Goal: Task Accomplishment & Management: Complete application form

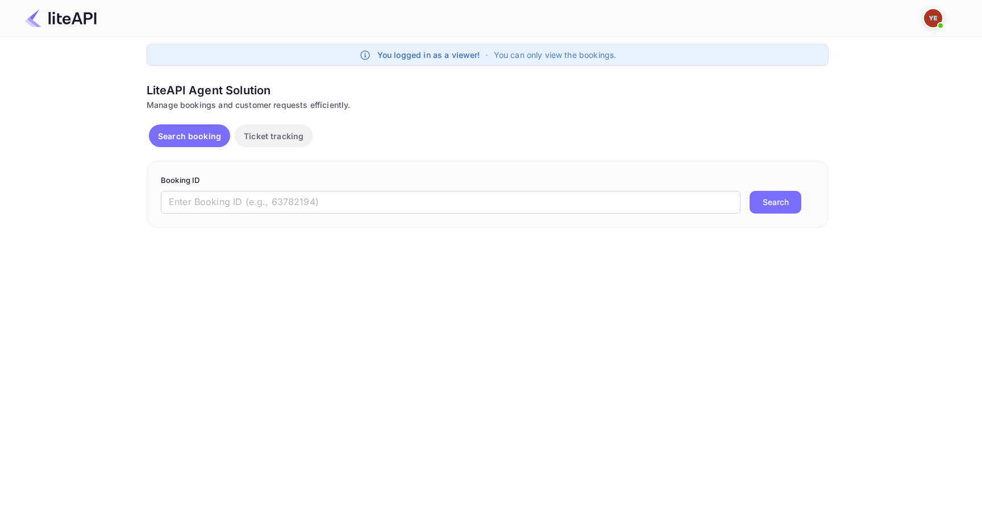
click at [930, 23] on img at bounding box center [933, 18] width 18 height 18
click at [869, 88] on div "Logout" at bounding box center [878, 89] width 131 height 27
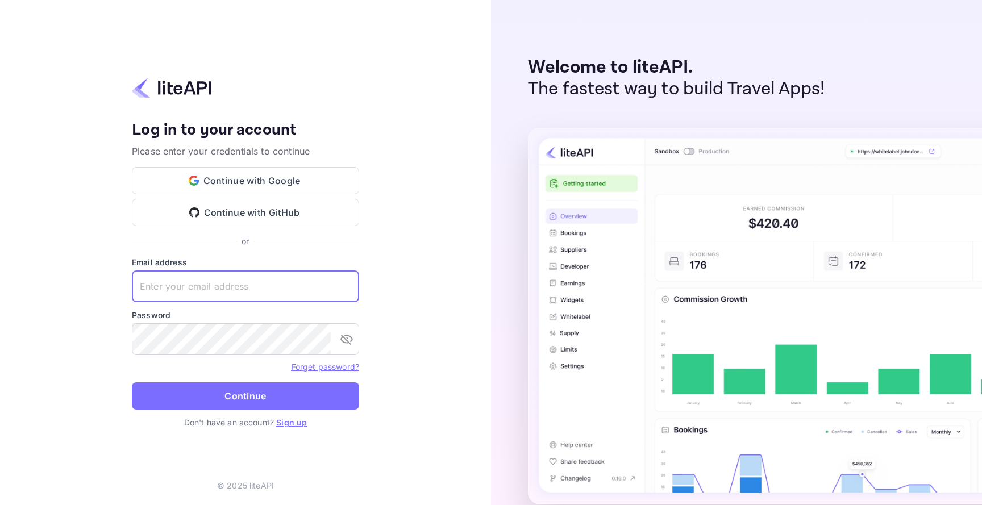
click at [260, 289] on input "text" at bounding box center [245, 287] width 227 height 32
drag, startPoint x: 321, startPoint y: 297, endPoint x: 255, endPoint y: 291, distance: 66.2
click at [255, 291] on input "yassir.ettabti+agentform1@nuitee.com" at bounding box center [245, 287] width 227 height 32
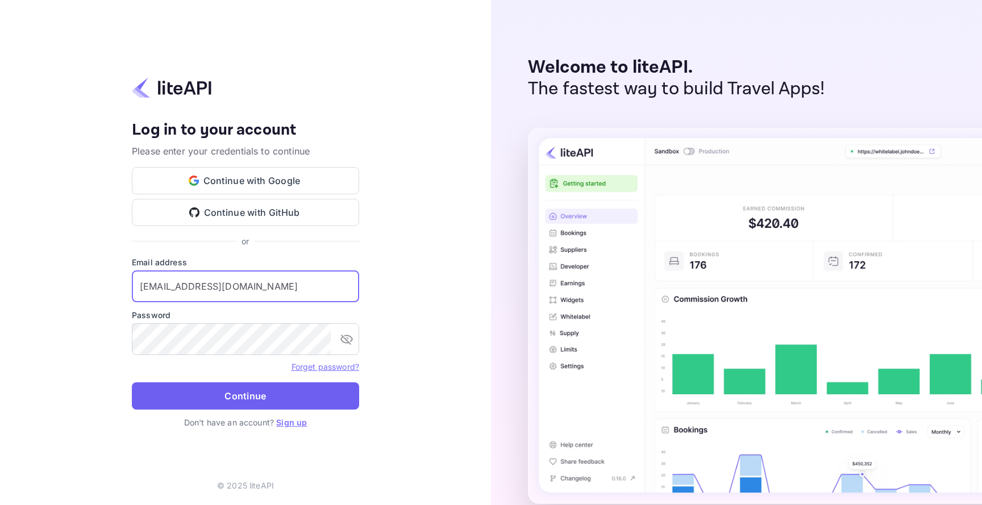
click at [294, 402] on button "Continue" at bounding box center [245, 396] width 227 height 27
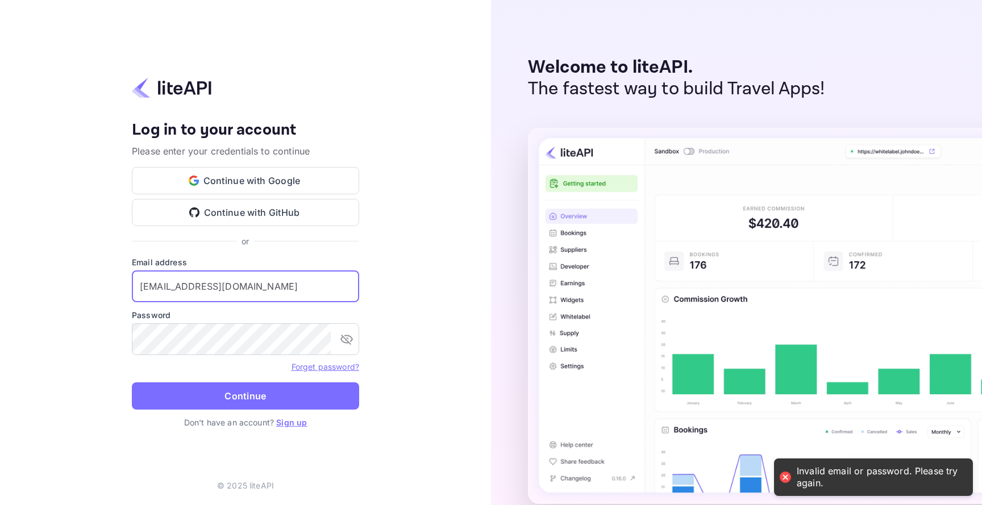
click at [322, 292] on input "yassir.ettabti+agentform@nuitee.com" at bounding box center [245, 287] width 227 height 32
drag, startPoint x: 322, startPoint y: 292, endPoint x: 246, endPoint y: 289, distance: 76.8
click at [246, 289] on input "yassir.ettabti+agentform@nuitee.com" at bounding box center [245, 287] width 227 height 32
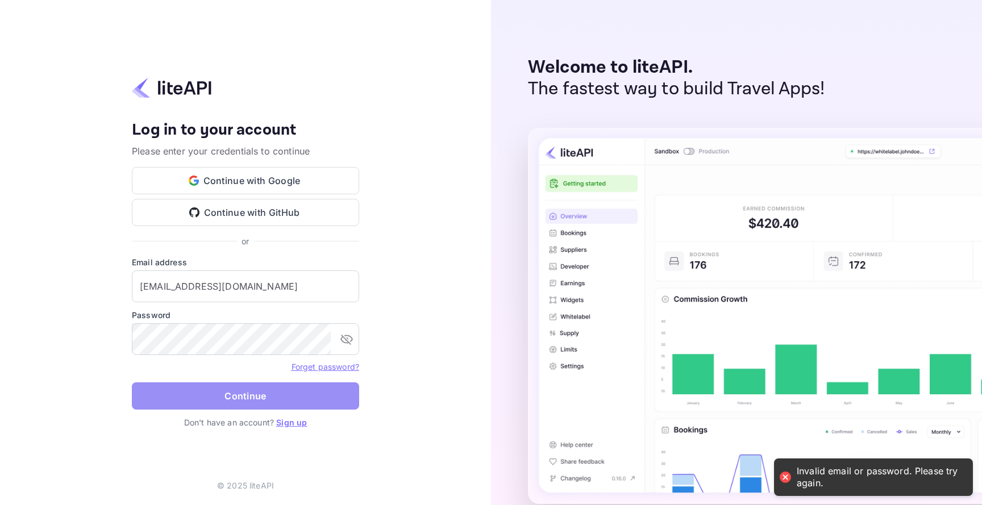
click at [323, 409] on button "Continue" at bounding box center [245, 396] width 227 height 27
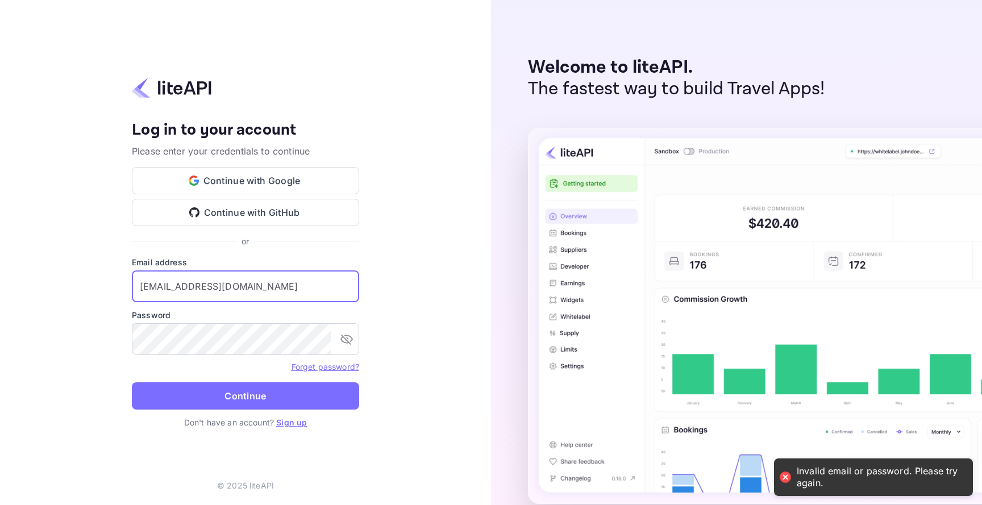
click at [348, 294] on input "yassir.ettabti+agentform44@nuitee.com" at bounding box center [245, 287] width 227 height 32
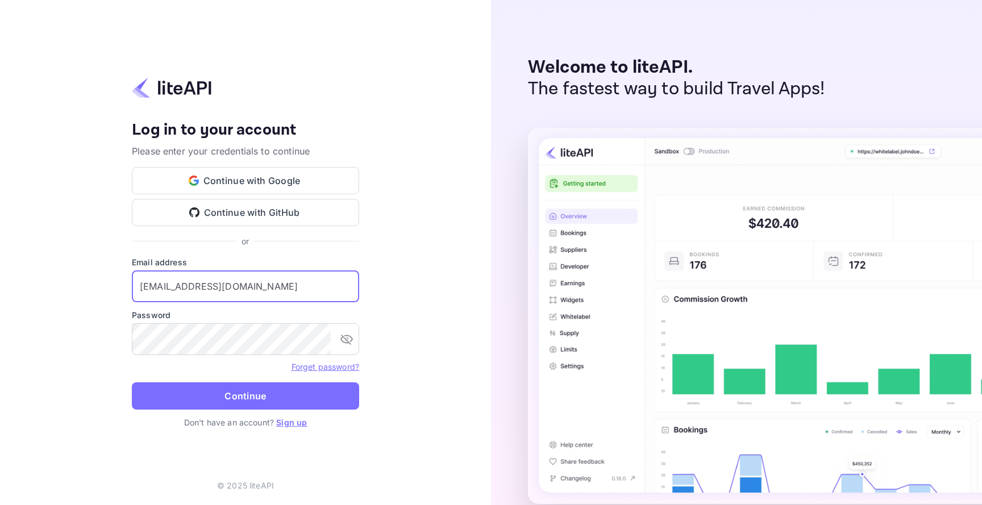
drag, startPoint x: 321, startPoint y: 291, endPoint x: 254, endPoint y: 292, distance: 67.1
click at [254, 292] on input "yassir.ettabti+agentform44@nuitee.com" at bounding box center [245, 287] width 227 height 32
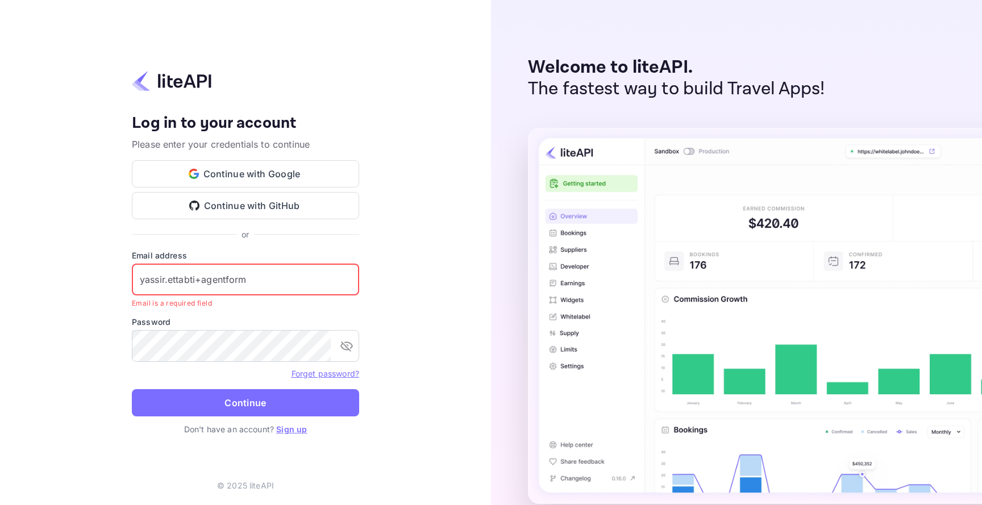
type input "yassir.ettabti+agentform1@nuitee.com"
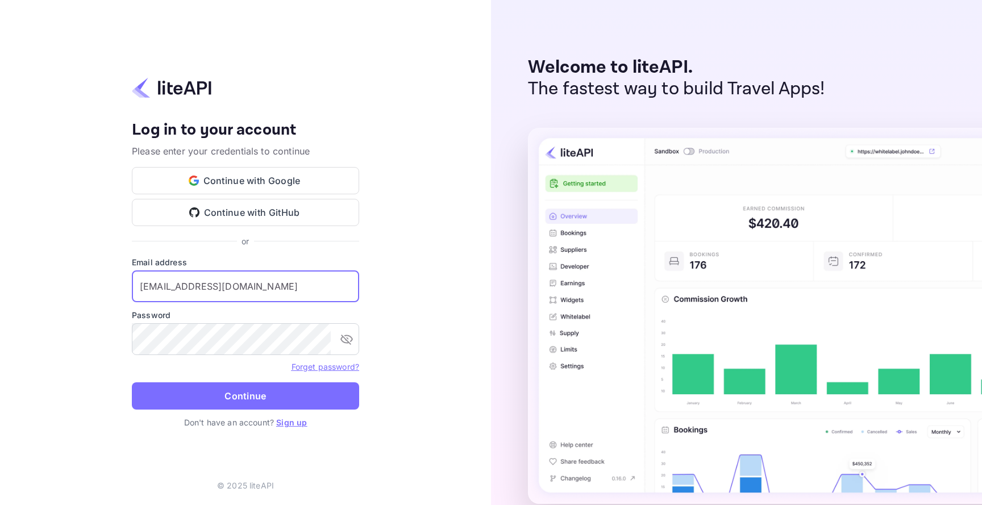
click at [276, 276] on input "yassir.ettabti+agentform1@nuitee.com" at bounding box center [245, 287] width 227 height 32
click at [265, 389] on button "Continue" at bounding box center [245, 396] width 227 height 27
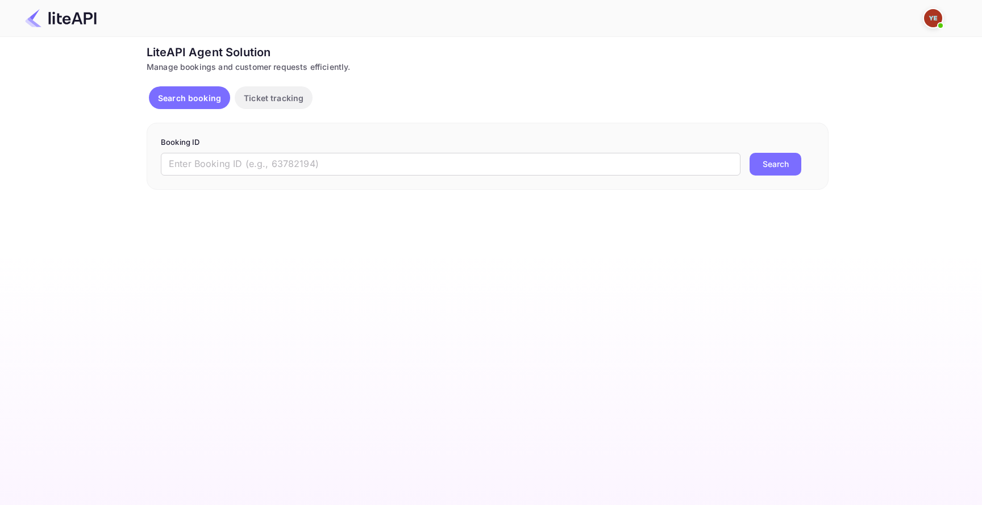
click at [281, 119] on div "LiteAPI Agent Solution Manage bookings and customer requests efficiently. Searc…" at bounding box center [488, 117] width 682 height 146
click at [281, 99] on p "Ticket tracking" at bounding box center [274, 98] width 60 height 12
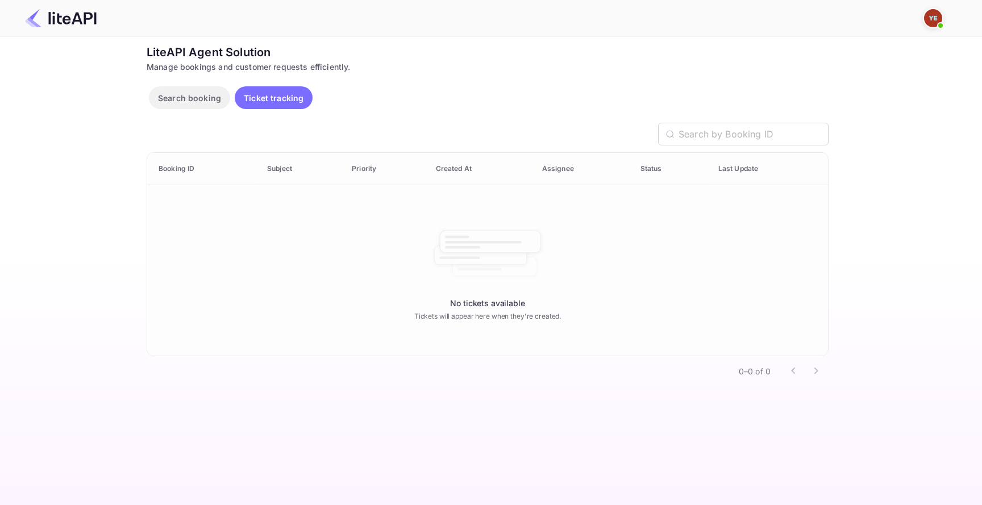
click at [207, 115] on div "LiteAPI Agent Solution Manage bookings and customer requests efficiently. Searc…" at bounding box center [488, 215] width 682 height 342
click at [208, 104] on button "Search booking" at bounding box center [189, 97] width 81 height 23
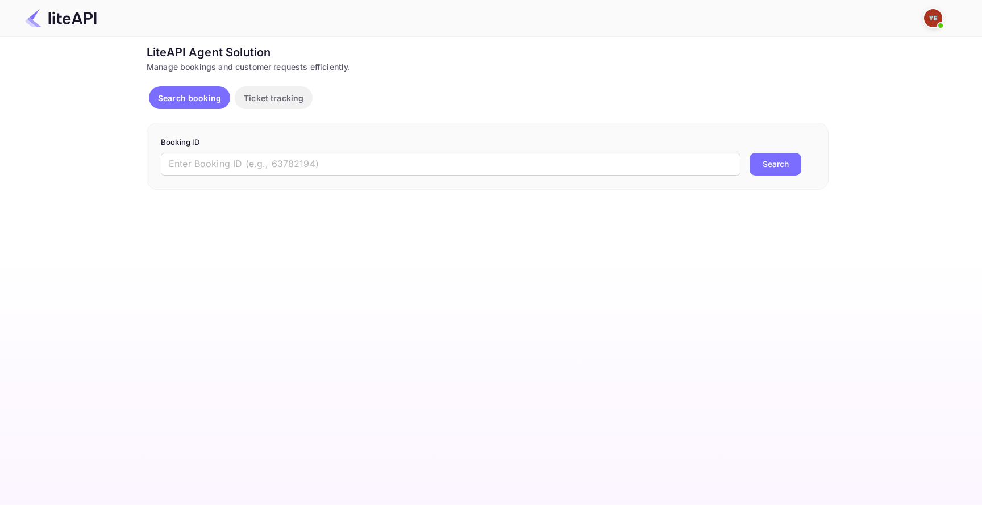
click at [246, 151] on form "Booking ID ​ Search" at bounding box center [488, 156] width 654 height 39
click at [246, 163] on input "text" at bounding box center [451, 164] width 580 height 23
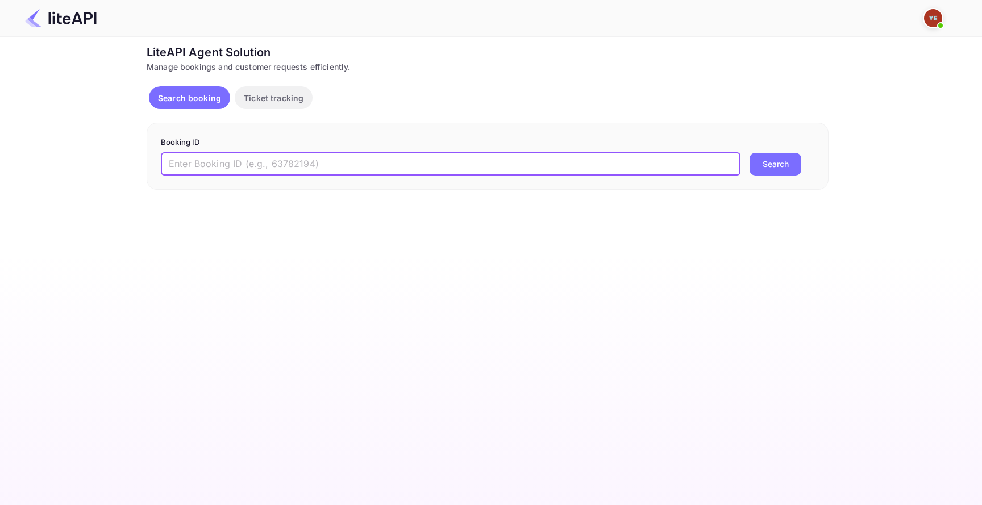
paste input "8202059"
type input "8202059"
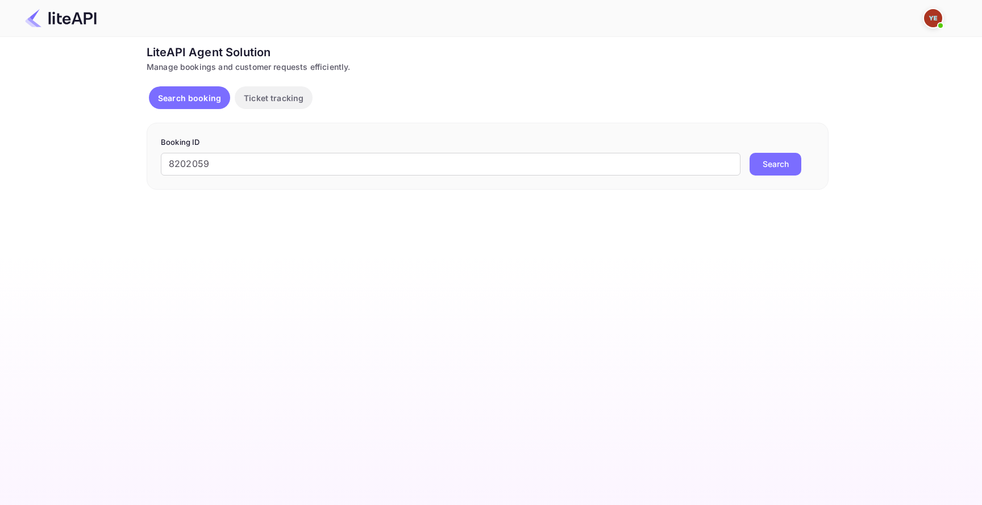
click at [778, 159] on button "Search" at bounding box center [776, 164] width 52 height 23
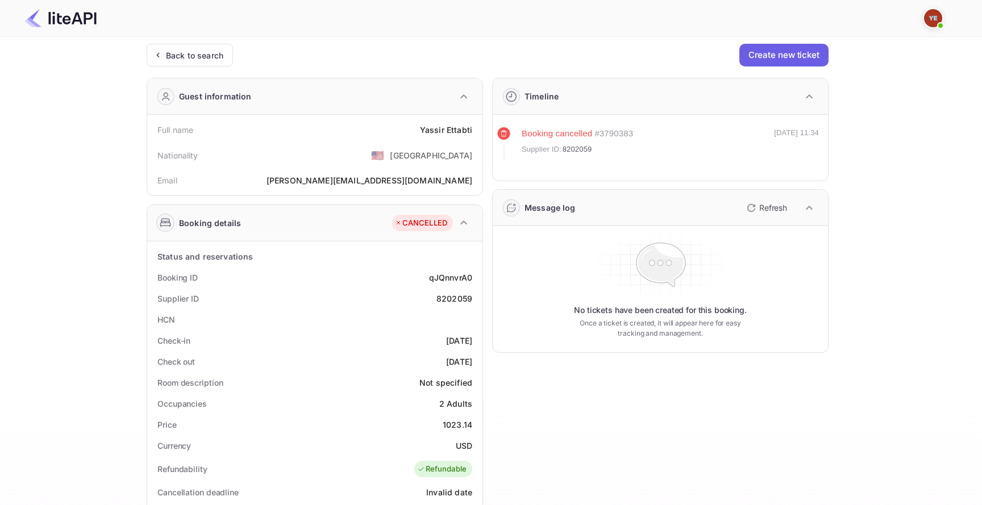
click at [791, 63] on button "Create new ticket" at bounding box center [784, 55] width 89 height 23
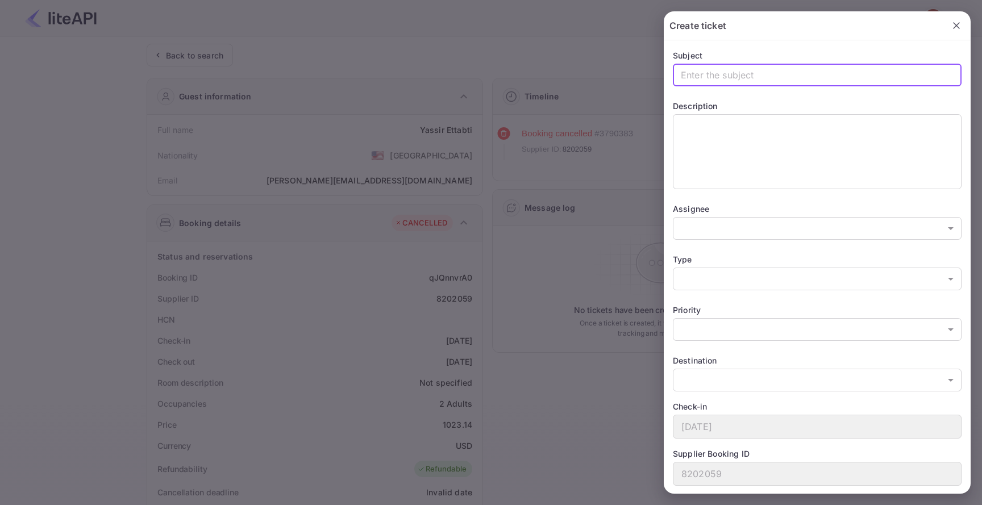
click at [765, 75] on input "text" at bounding box center [817, 75] width 289 height 23
click at [555, 159] on div at bounding box center [491, 252] width 982 height 505
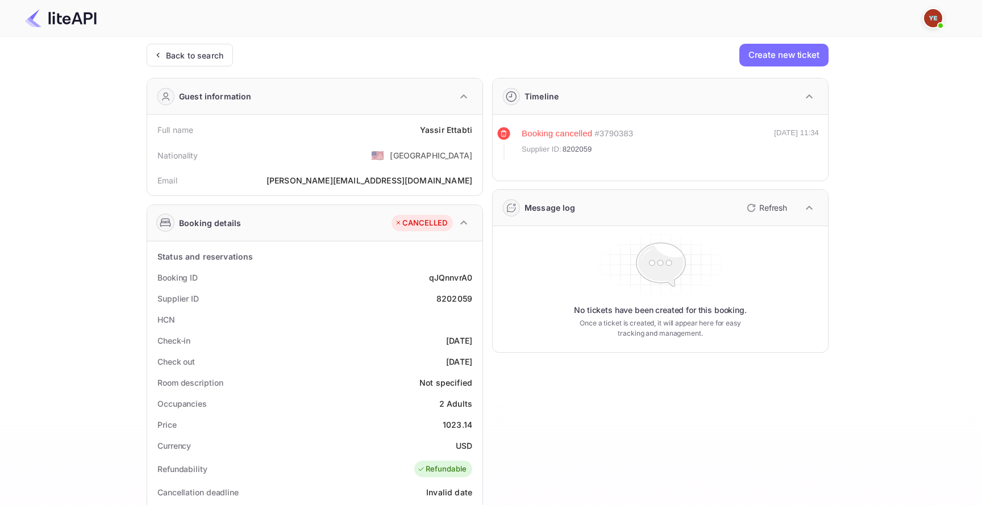
click at [459, 295] on div "8202059" at bounding box center [455, 299] width 36 height 12
copy div "8202059"
click at [769, 197] on div "Message log Refresh" at bounding box center [660, 208] width 335 height 36
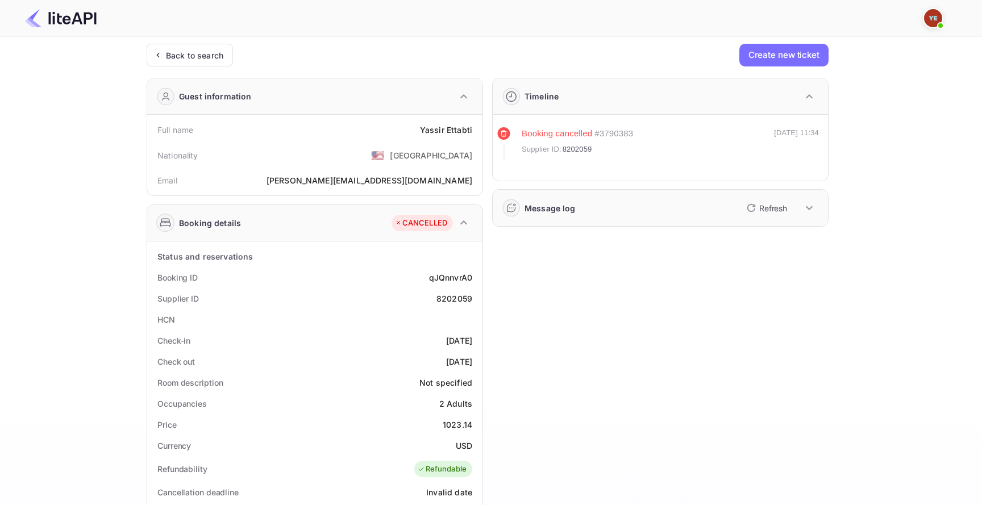
click at [768, 208] on p "Refresh" at bounding box center [774, 208] width 28 height 12
click at [803, 209] on icon "button" at bounding box center [810, 208] width 14 height 14
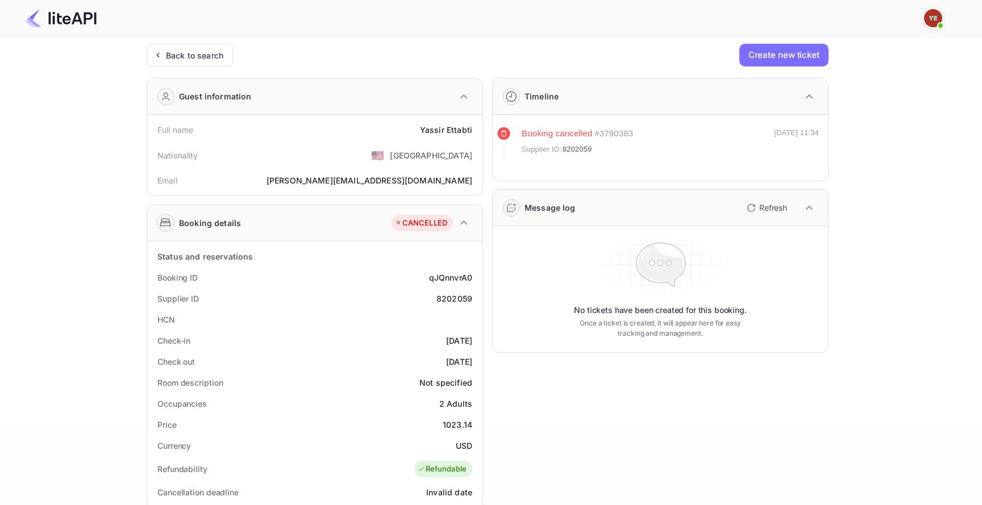
click at [780, 210] on p "Refresh" at bounding box center [774, 208] width 28 height 12
click at [291, 154] on div "Nationality 🇺🇸 [DEMOGRAPHIC_DATA]" at bounding box center [315, 155] width 326 height 30
click at [756, 211] on icon "button" at bounding box center [752, 208] width 14 height 14
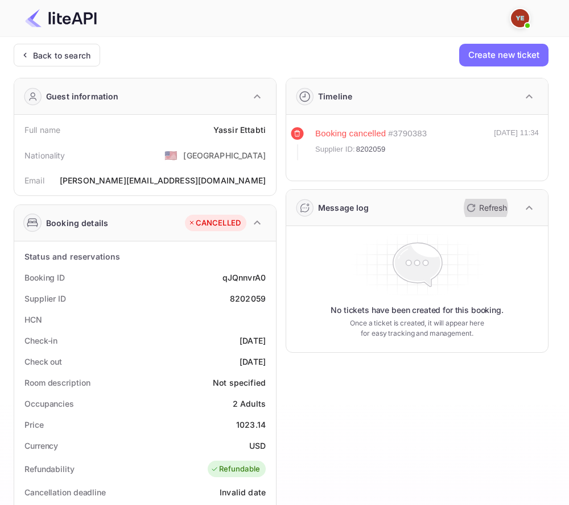
click at [481, 212] on p "Refresh" at bounding box center [493, 208] width 28 height 12
click at [521, 164] on div "Booking cancelled # 3790383 Supplier ID: 8202059 [DATE] 11:34" at bounding box center [417, 151] width 252 height 49
click at [497, 193] on div "Message log Refresh" at bounding box center [417, 208] width 262 height 36
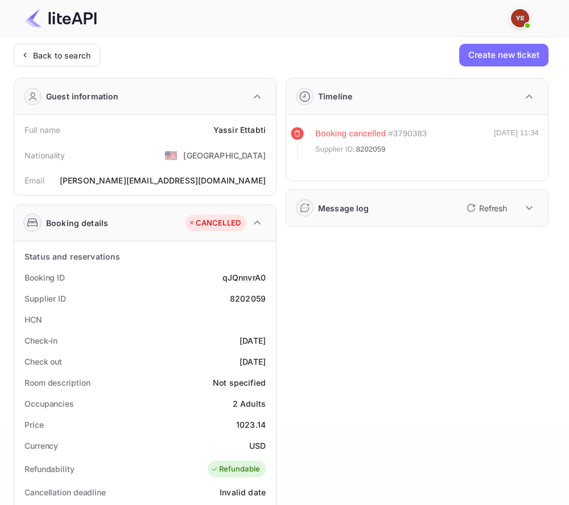
click at [497, 206] on p "Refresh" at bounding box center [493, 208] width 28 height 12
click at [518, 210] on div "Refresh" at bounding box center [498, 207] width 79 height 19
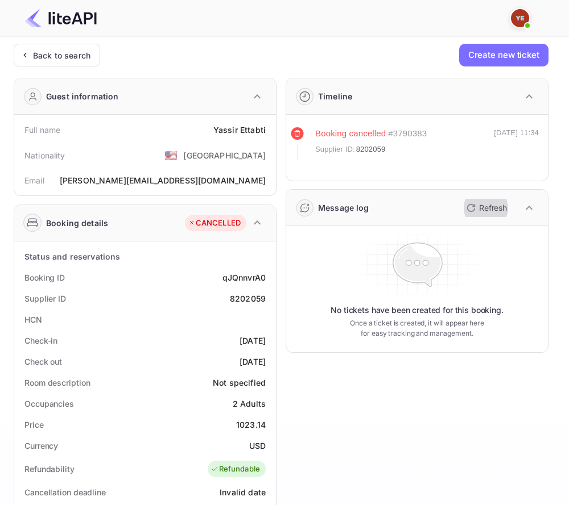
click at [494, 211] on p "Refresh" at bounding box center [493, 208] width 28 height 12
click at [515, 210] on div "Refresh" at bounding box center [498, 207] width 79 height 19
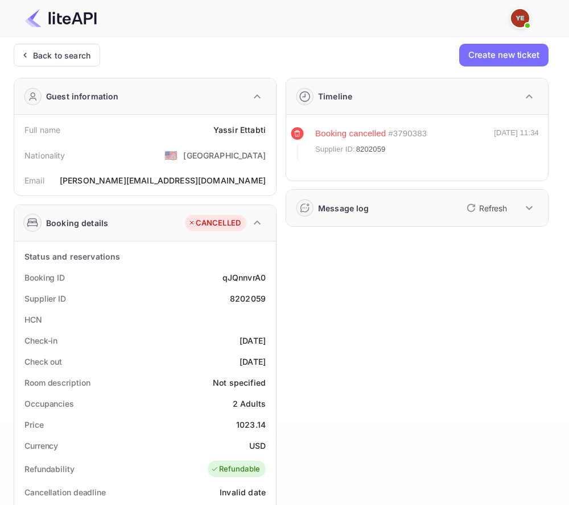
click at [513, 210] on div "Refresh" at bounding box center [498, 207] width 79 height 19
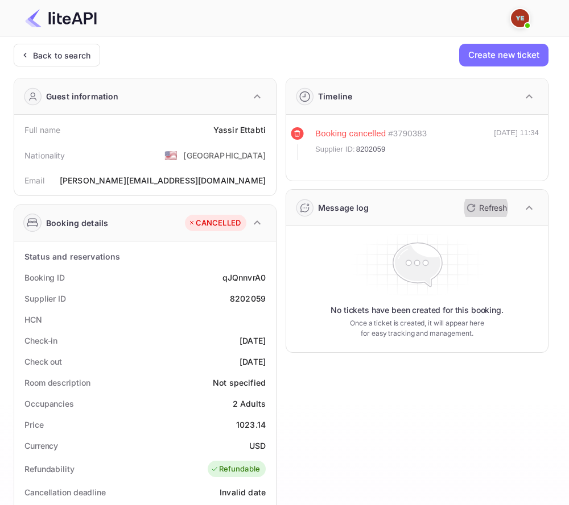
click at [495, 211] on p "Refresh" at bounding box center [493, 208] width 28 height 12
click at [92, 54] on div "Back to search" at bounding box center [57, 55] width 86 height 23
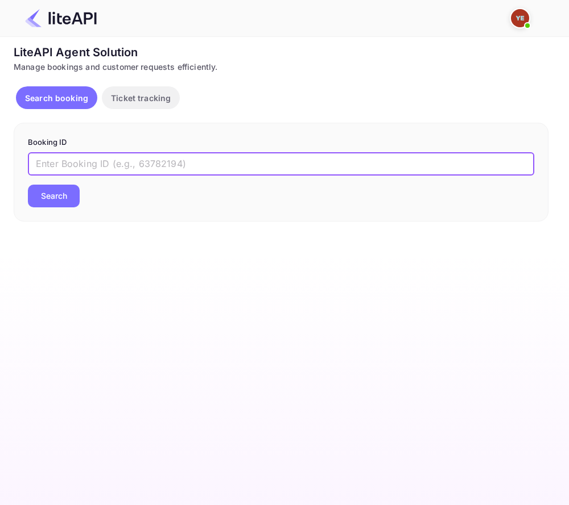
click at [182, 165] on input "text" at bounding box center [281, 164] width 506 height 23
paste input "8202059"
type input "8202059"
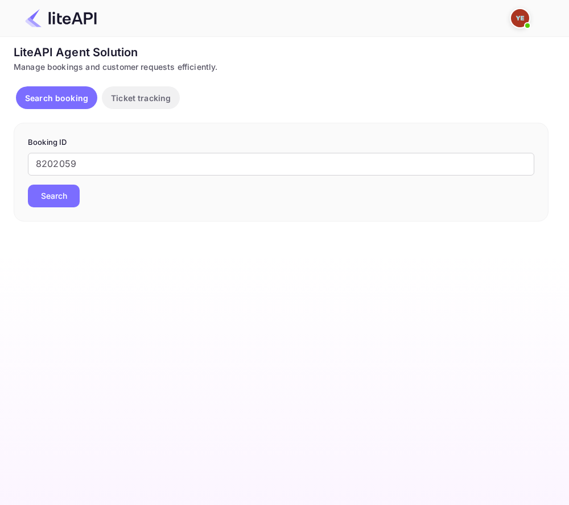
click at [71, 197] on button "Search" at bounding box center [54, 196] width 52 height 23
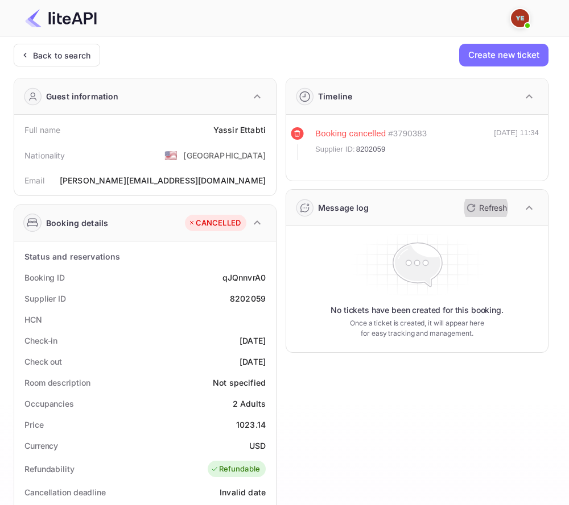
click at [501, 207] on p "Refresh" at bounding box center [493, 208] width 28 height 12
click at [334, 215] on div "Message log" at bounding box center [332, 208] width 74 height 18
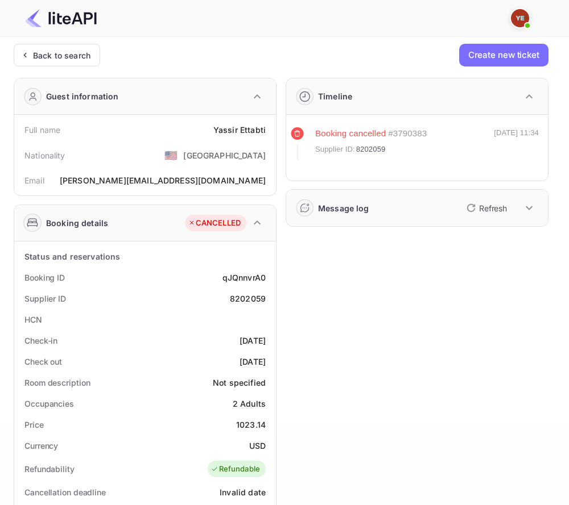
click at [334, 215] on div "Message log" at bounding box center [332, 208] width 74 height 18
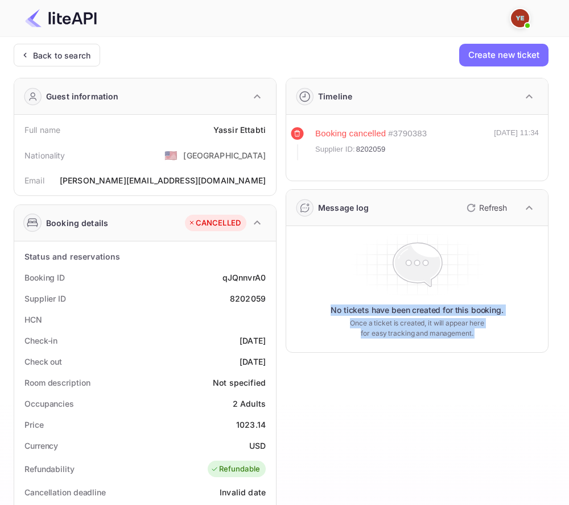
click at [491, 281] on icon at bounding box center [416, 265] width 163 height 68
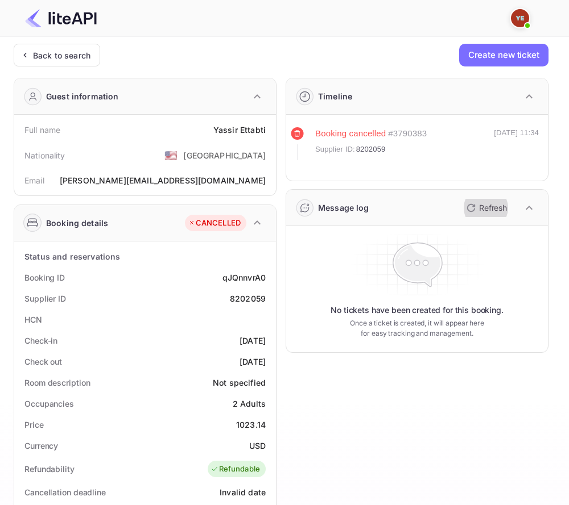
click at [486, 207] on p "Refresh" at bounding box center [493, 208] width 28 height 12
click at [492, 210] on p "Refresh" at bounding box center [493, 208] width 28 height 12
click at [503, 214] on button "Refresh" at bounding box center [485, 208] width 52 height 18
click at [526, 53] on button "Create new ticket" at bounding box center [503, 55] width 89 height 23
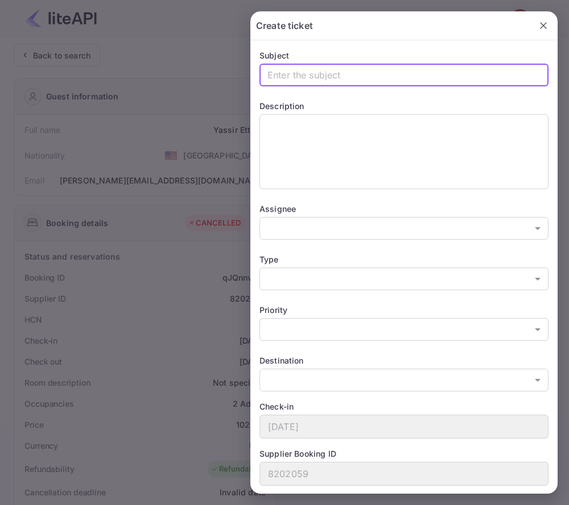
click at [408, 76] on input "text" at bounding box center [403, 75] width 289 height 23
type input "dXCudVCIE"
click at [351, 214] on div "Assignee" at bounding box center [403, 209] width 289 height 12
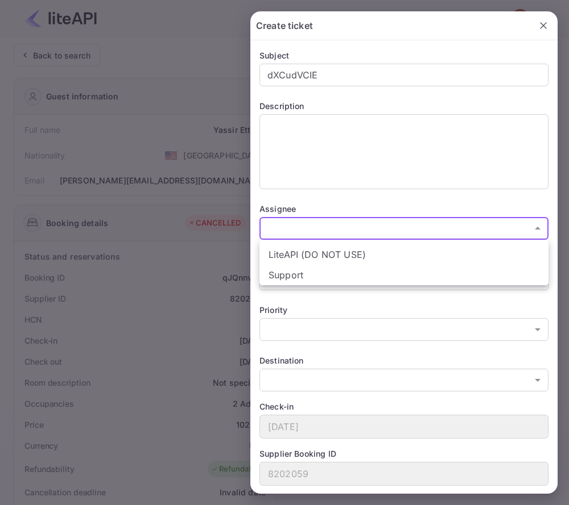
click at [349, 223] on body "Now you can check your travel website directly from the link. Check your websit…" at bounding box center [284, 414] width 569 height 828
click at [350, 280] on li "Support" at bounding box center [403, 275] width 289 height 20
type input "21712371091601"
click at [342, 279] on body "Now you can check your travel website directly from the link. Check your websit…" at bounding box center [284, 414] width 569 height 828
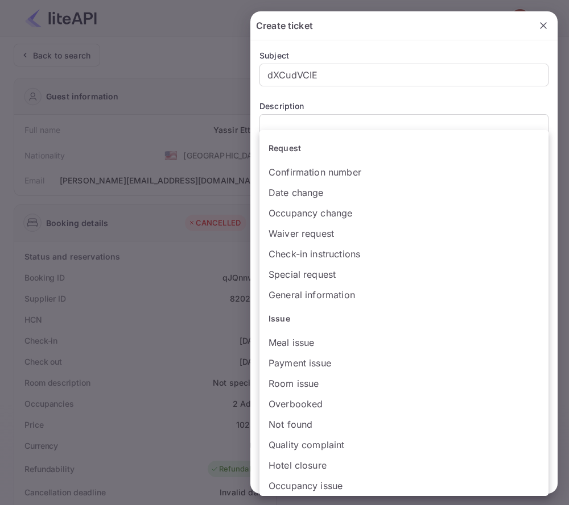
click at [330, 316] on li "Issue" at bounding box center [403, 318] width 289 height 27
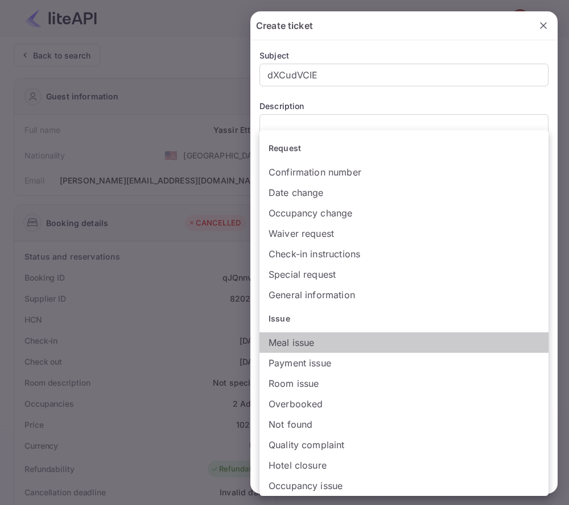
click at [329, 333] on li "Meal issue" at bounding box center [403, 343] width 289 height 20
type input "Meal issue"
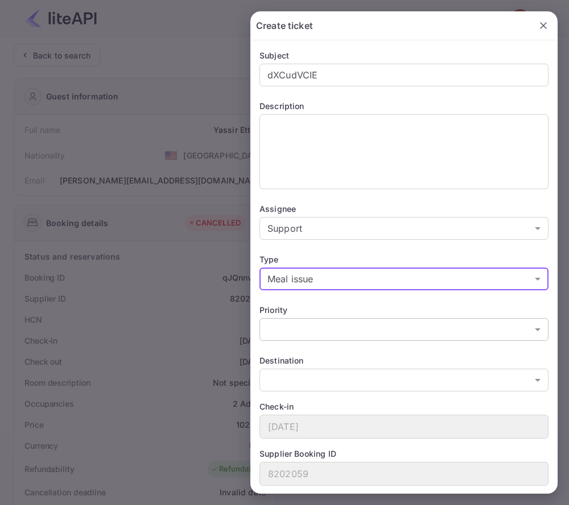
click at [335, 335] on body "Now you can check your travel website directly from the link. Check your websit…" at bounding box center [284, 414] width 569 height 828
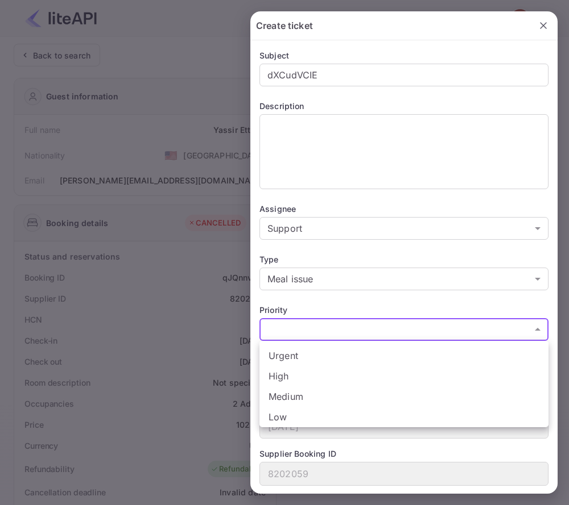
click at [329, 370] on li "High" at bounding box center [403, 376] width 289 height 20
type input "in_Resort"
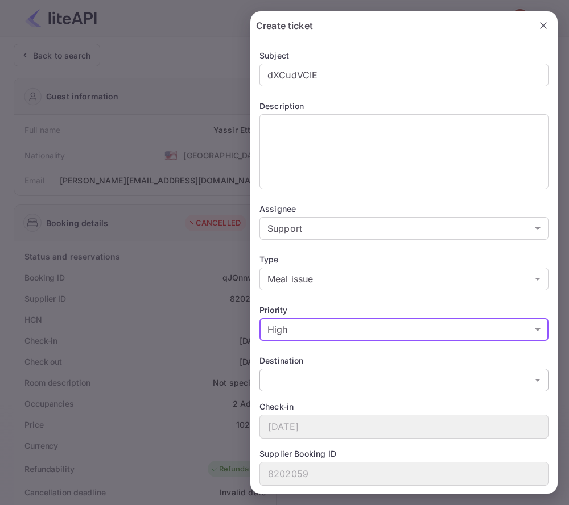
click at [325, 383] on body "Now you can check your travel website directly from the link. Check your websit…" at bounding box center [284, 414] width 569 height 828
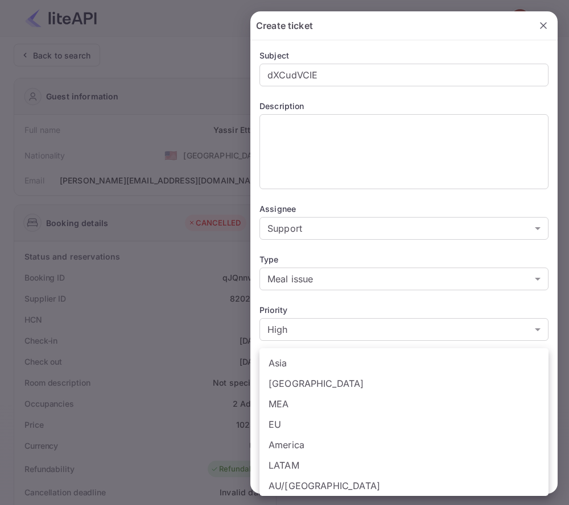
click at [323, 413] on li "MEA" at bounding box center [403, 404] width 289 height 20
type input "MEA"
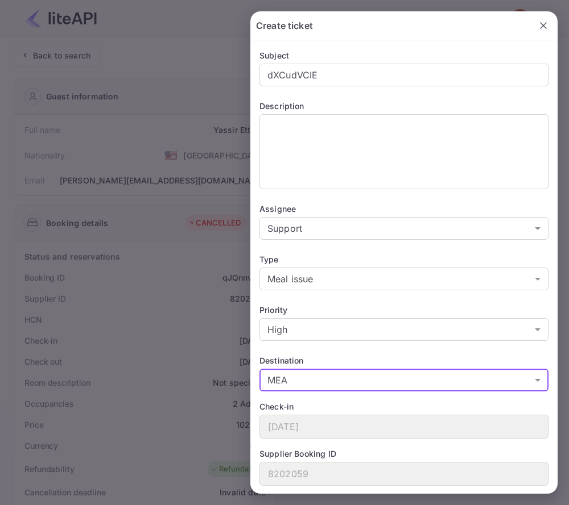
scroll to position [33, 0]
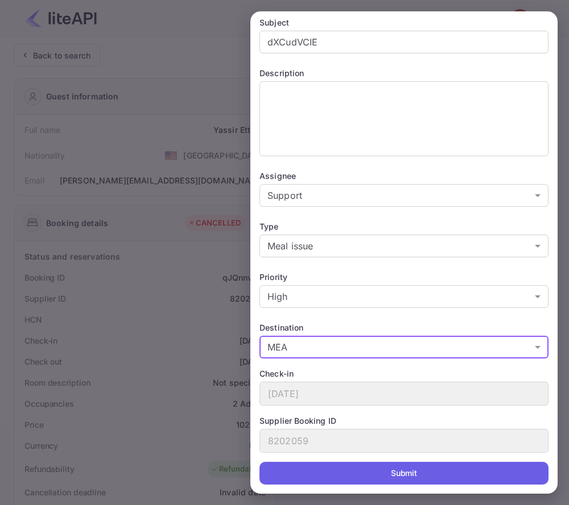
click at [352, 469] on button "Submit" at bounding box center [403, 473] width 289 height 23
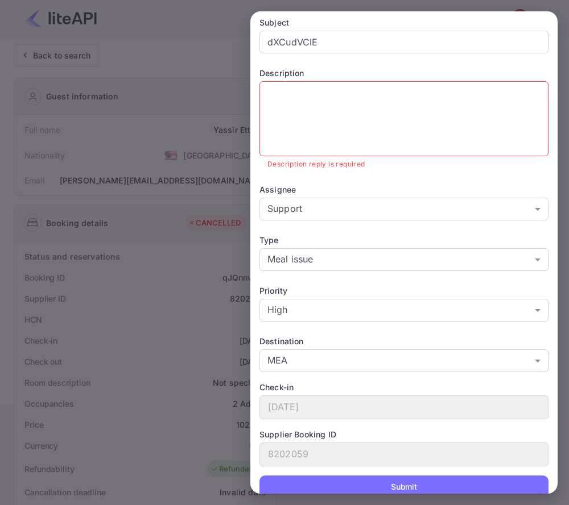
scroll to position [0, 0]
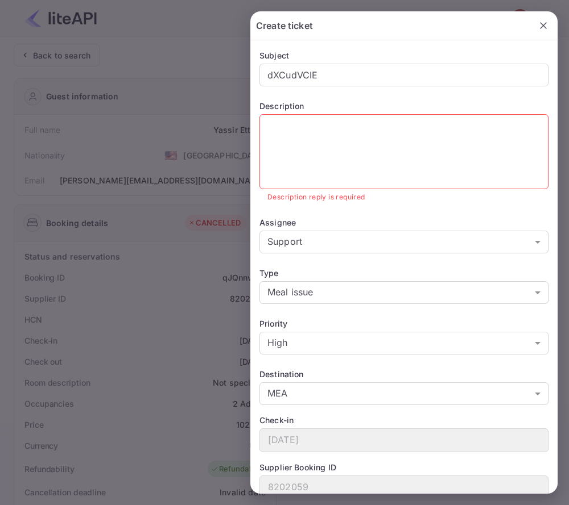
click at [410, 155] on textarea at bounding box center [403, 151] width 273 height 65
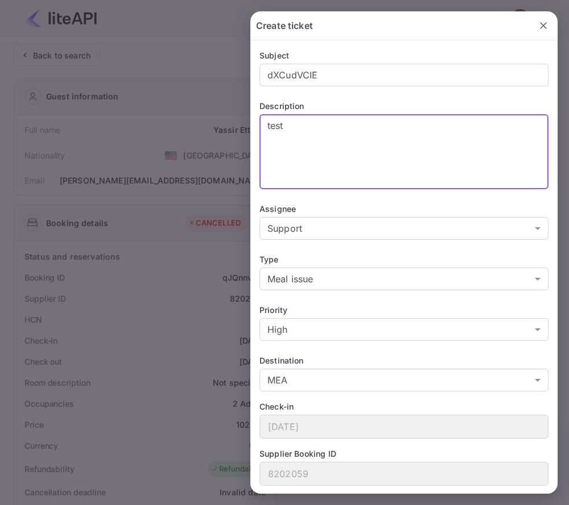
scroll to position [33, 0]
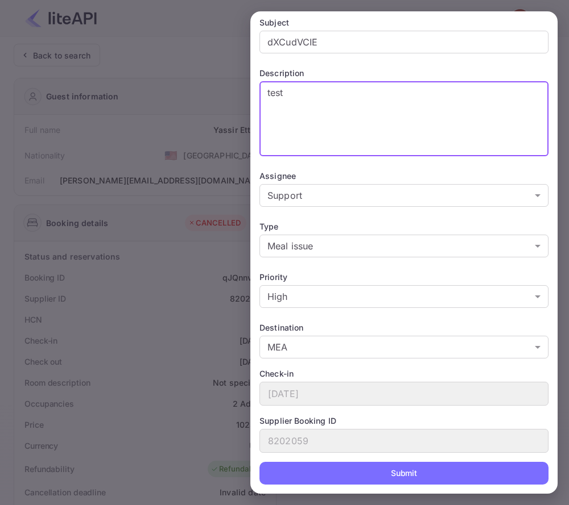
type textarea "test"
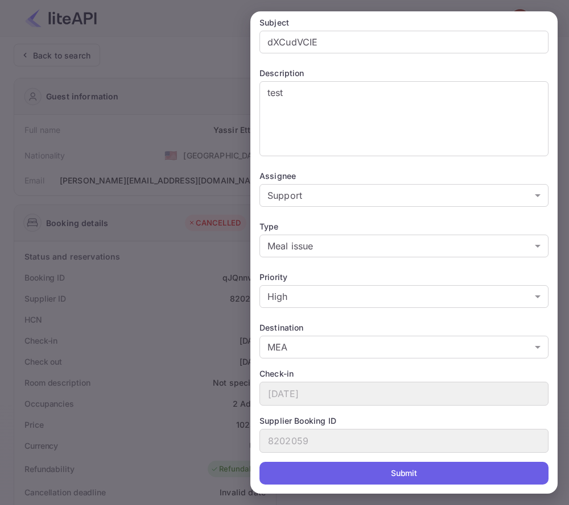
click at [474, 476] on button "Submit" at bounding box center [403, 473] width 289 height 23
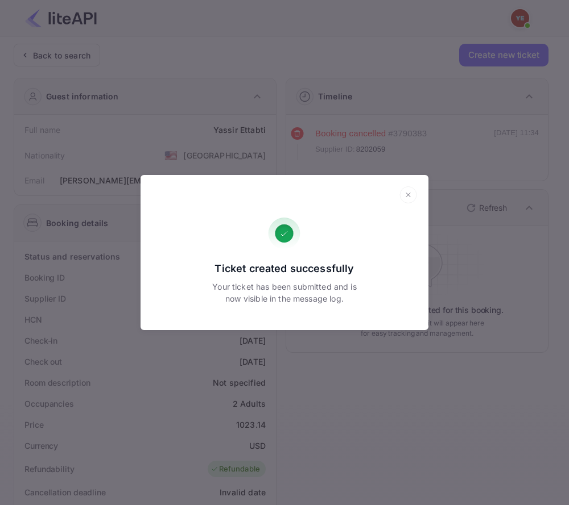
click at [406, 198] on icon at bounding box center [408, 194] width 18 height 17
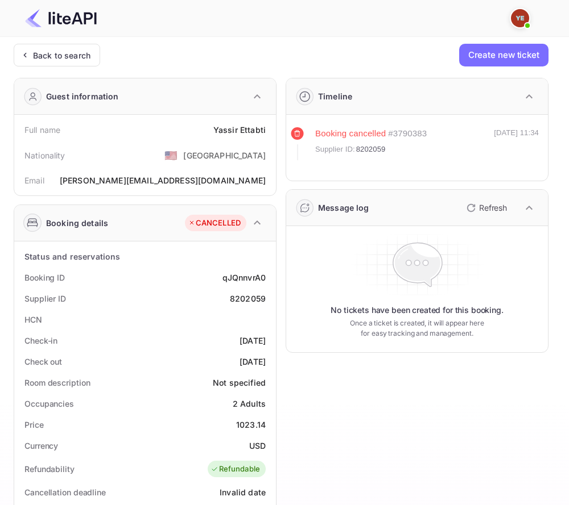
click at [488, 210] on p "Refresh" at bounding box center [493, 208] width 28 height 12
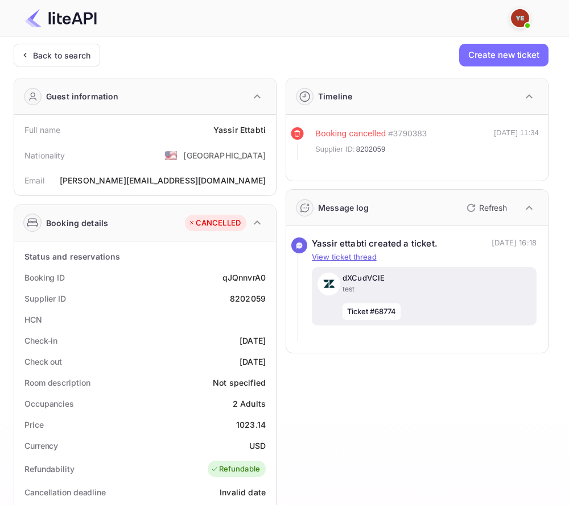
click at [463, 292] on p "test" at bounding box center [436, 289] width 188 height 10
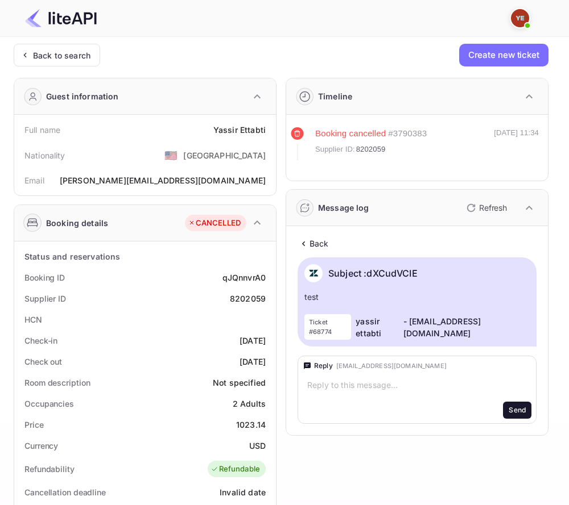
click at [323, 241] on p "Back" at bounding box center [318, 244] width 19 height 12
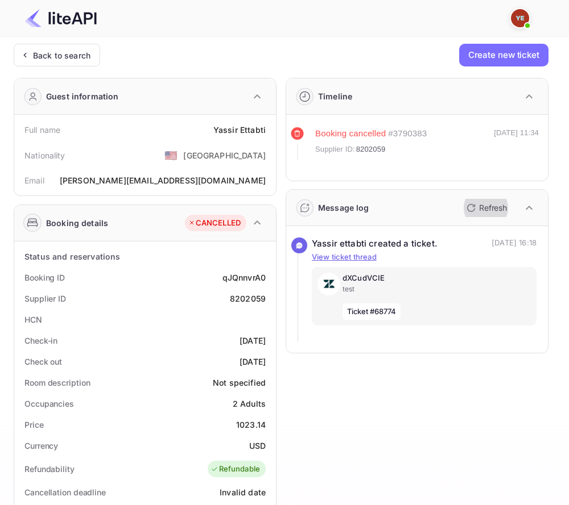
click at [480, 211] on p "Refresh" at bounding box center [493, 208] width 28 height 12
click at [488, 217] on button "Refresh" at bounding box center [485, 208] width 52 height 18
click at [492, 202] on p "Refresh" at bounding box center [493, 208] width 28 height 12
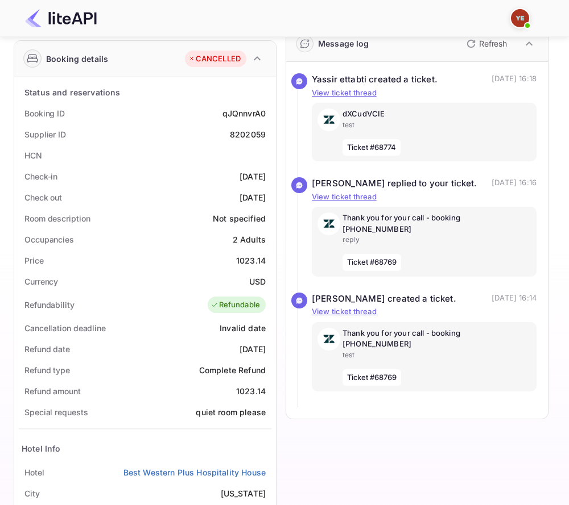
scroll to position [123, 0]
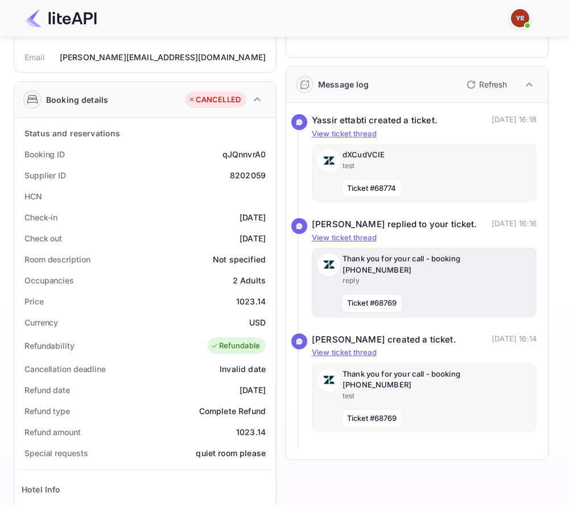
click at [470, 280] on div "Thank you for your call - booking 8202059 reply Ticket #68769" at bounding box center [436, 283] width 188 height 59
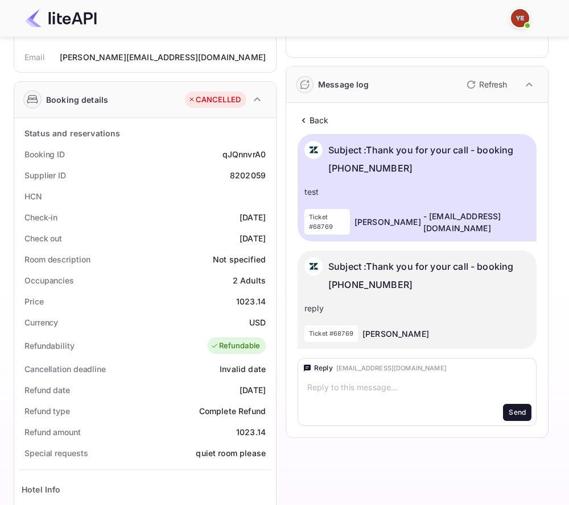
click at [323, 113] on div "Back Subject : Thank you for your call - booking 8202059 test Ticket #68769 Asm…" at bounding box center [417, 270] width 252 height 326
click at [322, 118] on p "Back" at bounding box center [318, 120] width 19 height 12
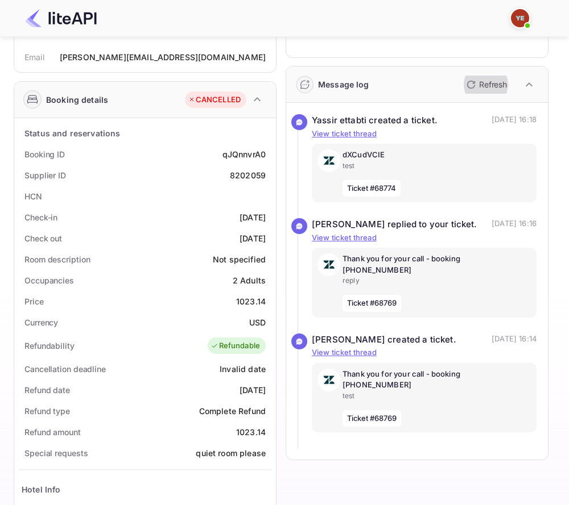
click at [484, 90] on button "Refresh" at bounding box center [485, 85] width 52 height 18
click at [493, 75] on div "Refresh" at bounding box center [498, 84] width 79 height 19
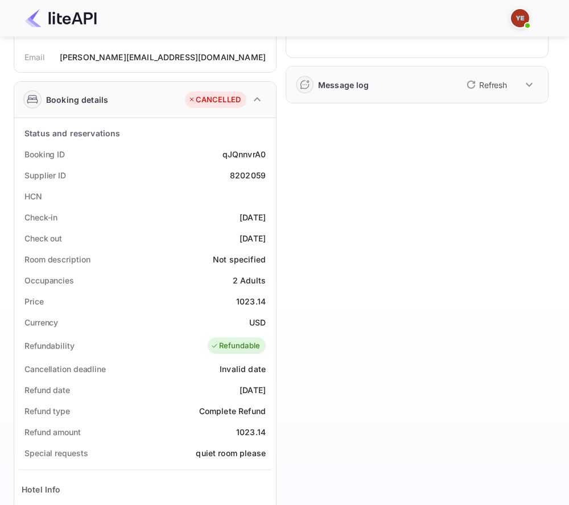
click at [493, 76] on button "Refresh" at bounding box center [485, 85] width 52 height 18
click at [524, 84] on icon "button" at bounding box center [529, 85] width 14 height 14
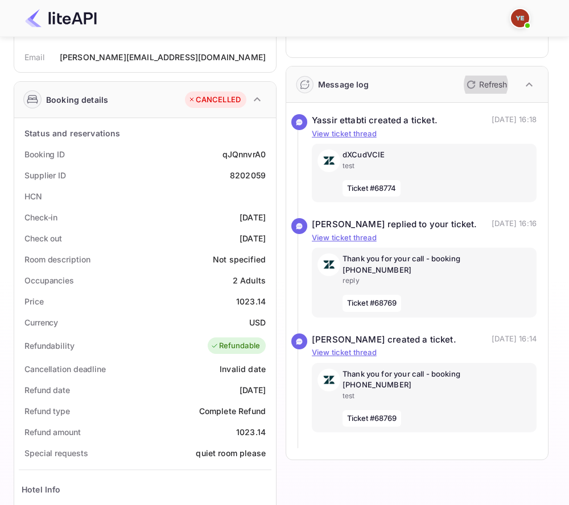
click at [493, 85] on p "Refresh" at bounding box center [493, 84] width 28 height 12
click at [490, 85] on p "Refresh" at bounding box center [493, 84] width 28 height 12
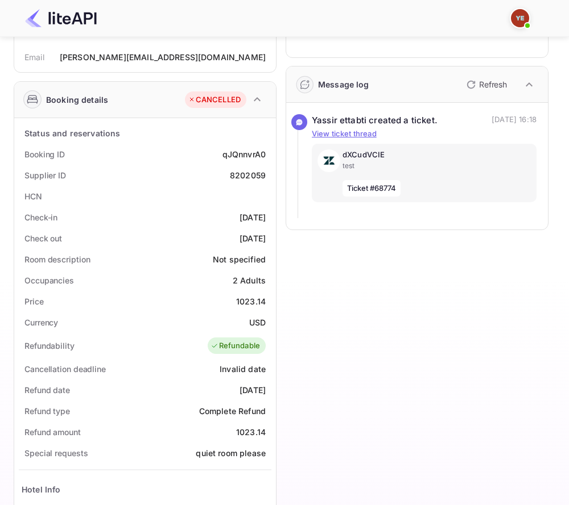
click at [487, 94] on div "Message log Refresh" at bounding box center [417, 85] width 262 height 36
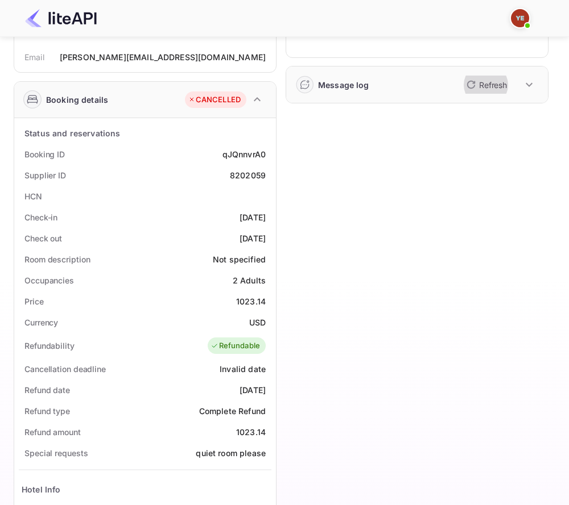
click at [488, 86] on p "Refresh" at bounding box center [493, 85] width 28 height 12
click at [527, 88] on icon "button" at bounding box center [529, 85] width 14 height 14
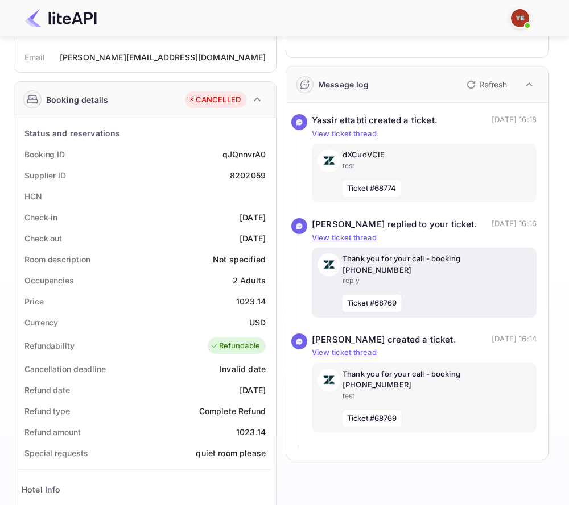
click at [473, 276] on p "reply" at bounding box center [436, 281] width 188 height 10
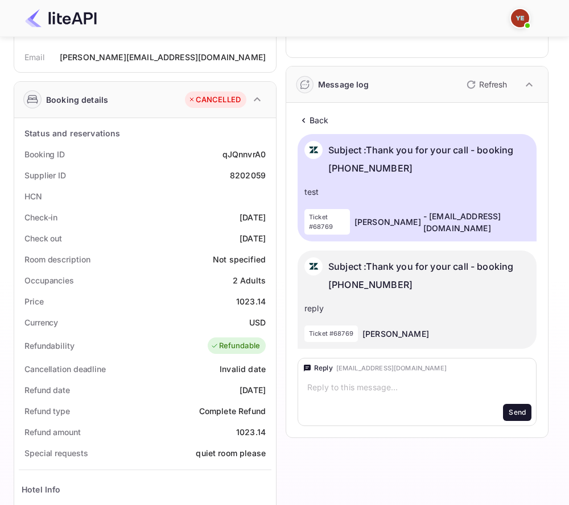
click at [322, 123] on p "Back" at bounding box center [318, 120] width 19 height 12
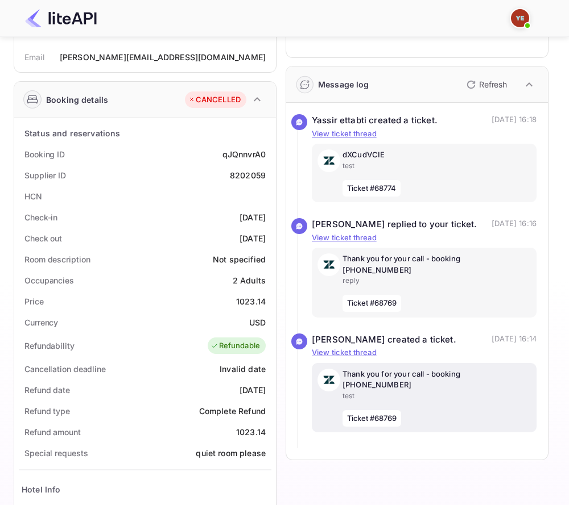
click at [433, 363] on div "Thank you for your call - booking 8202059 test Ticket #68769" at bounding box center [424, 398] width 225 height 70
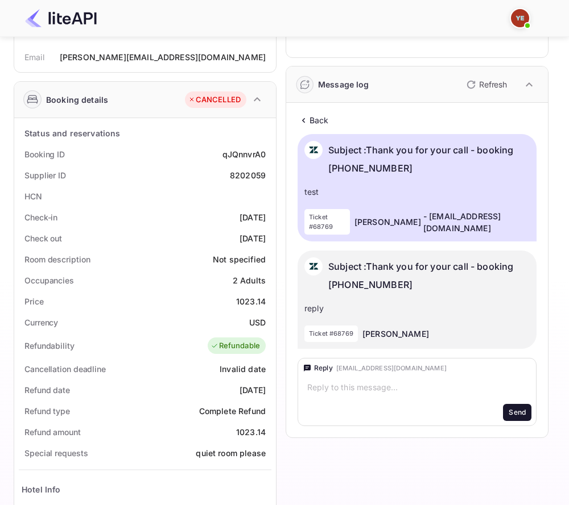
click at [325, 125] on p "Back" at bounding box center [318, 120] width 19 height 12
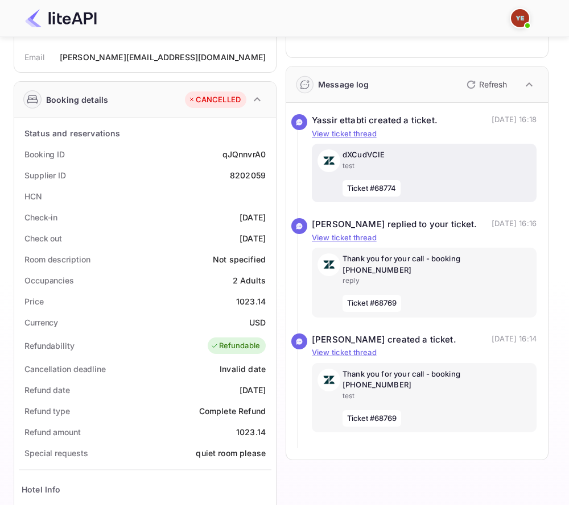
click at [410, 165] on p "test" at bounding box center [436, 166] width 188 height 10
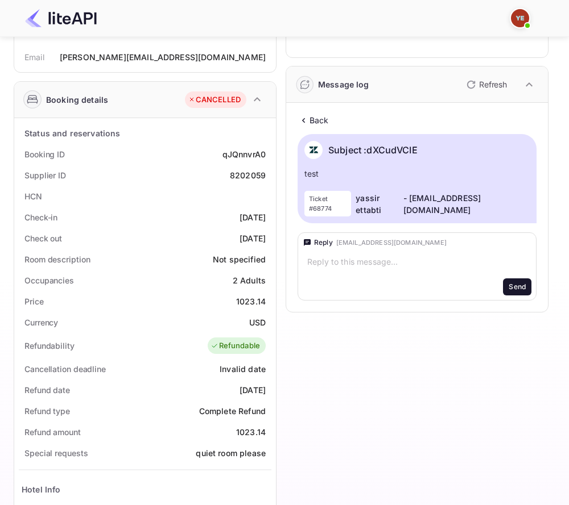
click at [315, 120] on p "Back" at bounding box center [318, 120] width 19 height 12
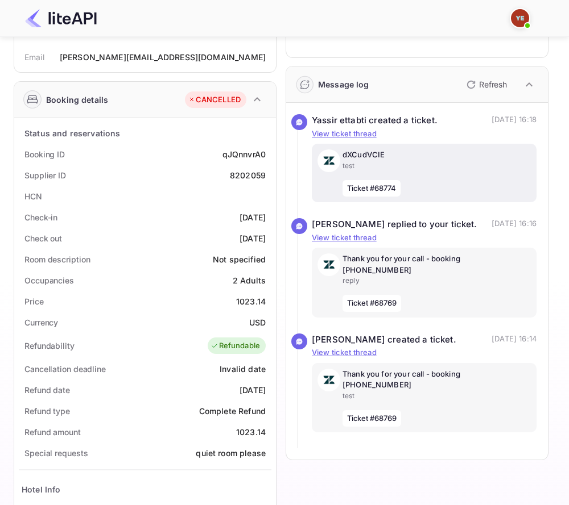
drag, startPoint x: 369, startPoint y: 189, endPoint x: 408, endPoint y: 189, distance: 38.7
click at [408, 189] on div "dXCudVCIE test Ticket #68774" at bounding box center [436, 173] width 188 height 47
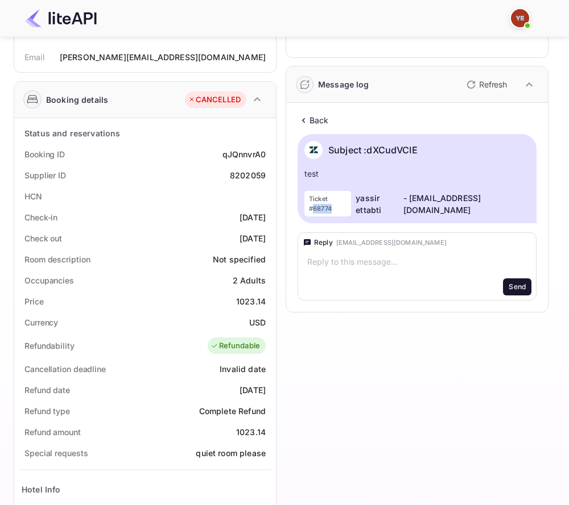
drag, startPoint x: 314, startPoint y: 208, endPoint x: 346, endPoint y: 208, distance: 32.4
click at [346, 208] on div "Ticket #68774" at bounding box center [327, 204] width 47 height 26
copy p "68774"
click at [325, 120] on p "Back" at bounding box center [318, 120] width 19 height 12
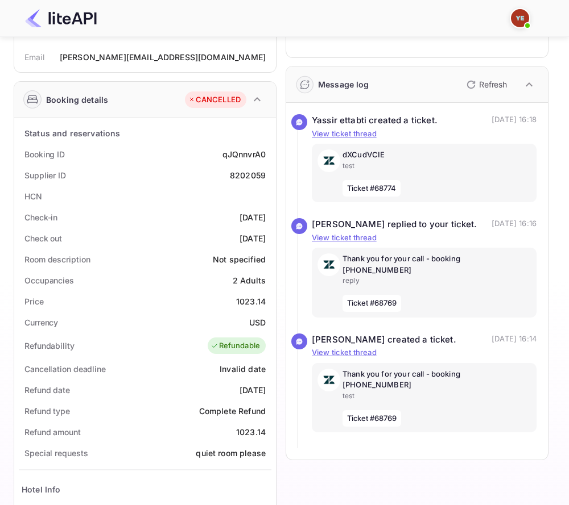
click at [484, 87] on p "Refresh" at bounding box center [493, 84] width 28 height 12
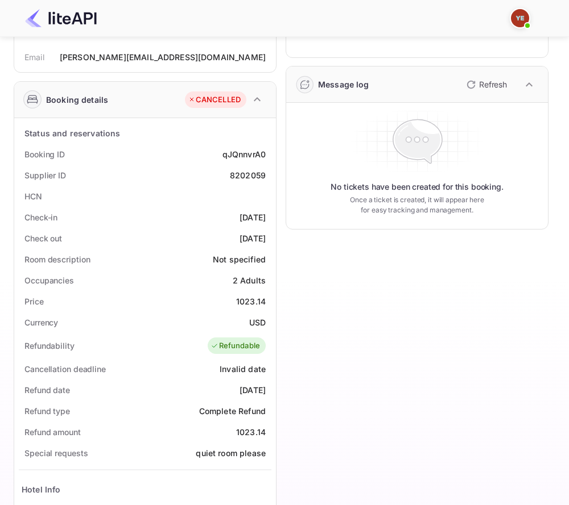
click at [412, 84] on div "Message log Refresh" at bounding box center [417, 85] width 262 height 36
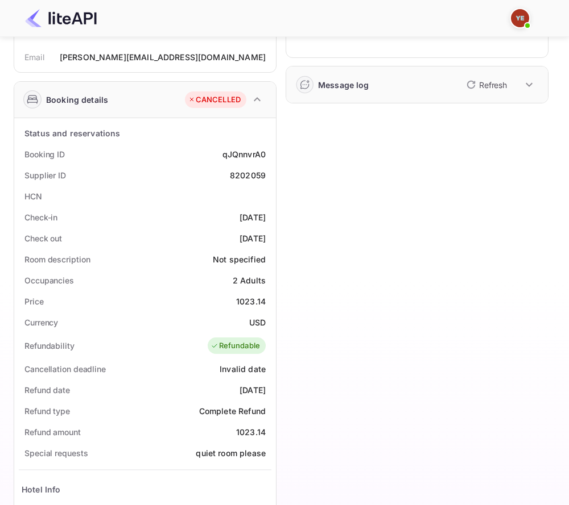
click at [533, 91] on icon "button" at bounding box center [529, 85] width 14 height 14
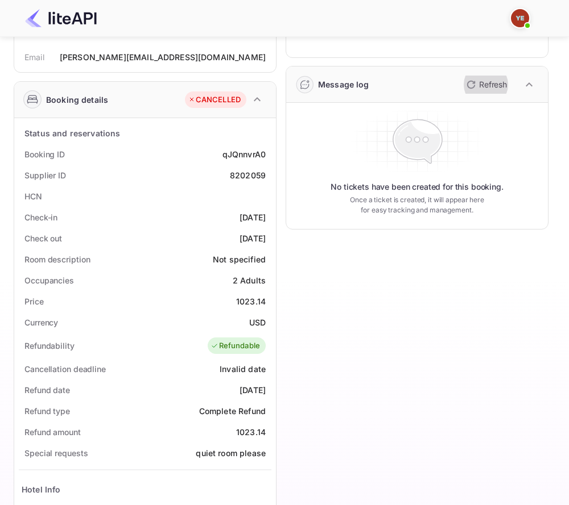
click at [490, 89] on p "Refresh" at bounding box center [493, 84] width 28 height 12
click at [493, 88] on p "Refresh" at bounding box center [493, 84] width 28 height 12
click at [490, 88] on p "Refresh" at bounding box center [493, 84] width 28 height 12
click at [481, 82] on p "Refresh" at bounding box center [493, 84] width 28 height 12
click at [499, 91] on button "Refresh" at bounding box center [485, 85] width 52 height 18
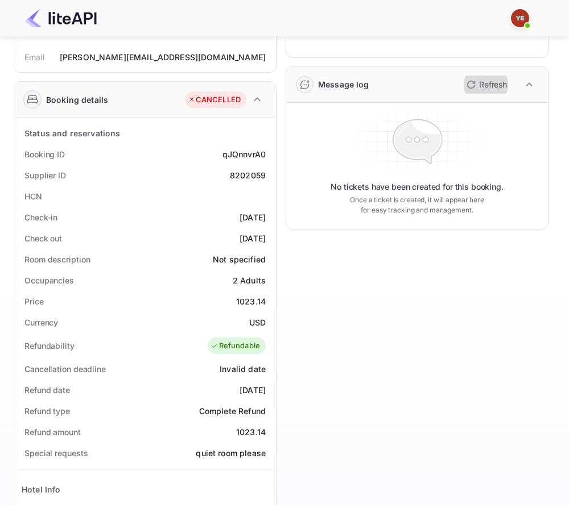
click at [499, 91] on button "Refresh" at bounding box center [485, 85] width 52 height 18
click at [479, 92] on button "Refresh" at bounding box center [485, 85] width 52 height 18
click at [493, 94] on div "Message log Refresh" at bounding box center [417, 85] width 262 height 36
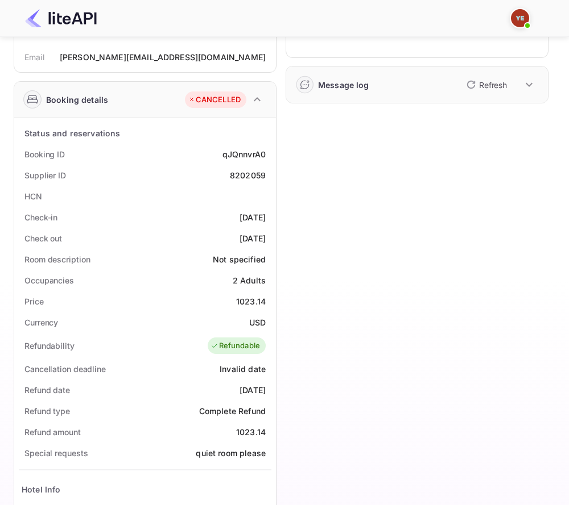
click at [493, 75] on div "Refresh" at bounding box center [498, 84] width 79 height 19
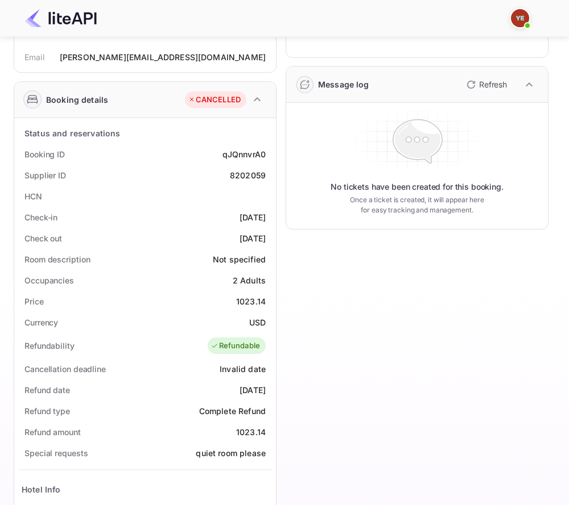
click at [492, 80] on p "Refresh" at bounding box center [493, 84] width 28 height 12
click at [483, 85] on p "Refresh" at bounding box center [493, 84] width 28 height 12
click at [490, 87] on p "Refresh" at bounding box center [493, 84] width 28 height 12
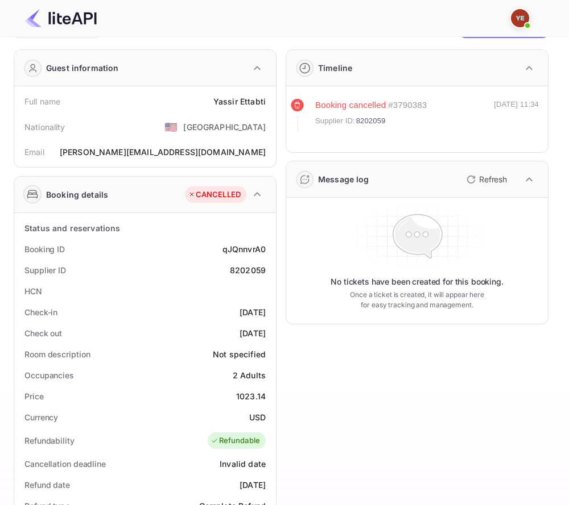
scroll to position [0, 0]
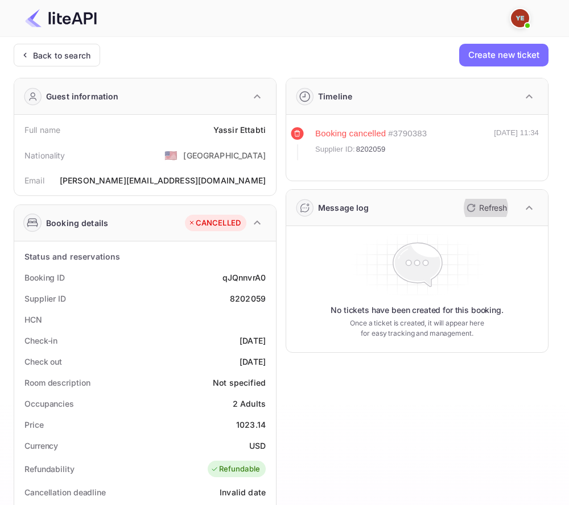
click at [495, 205] on p "Refresh" at bounding box center [493, 208] width 28 height 12
click at [493, 214] on button "Refresh" at bounding box center [485, 208] width 52 height 18
click at [528, 210] on icon "button" at bounding box center [529, 208] width 14 height 14
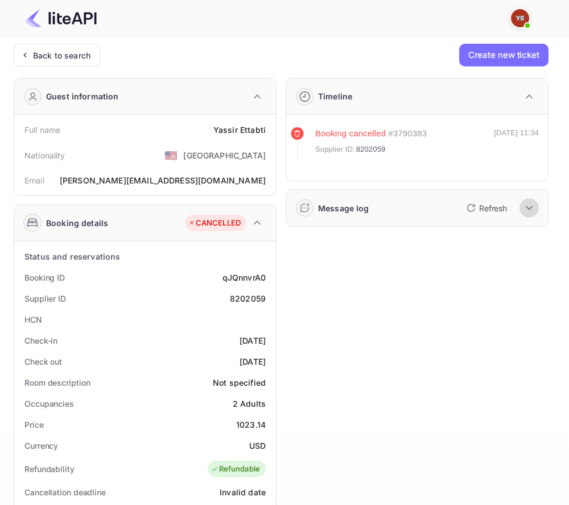
click at [528, 210] on icon "button" at bounding box center [529, 208] width 14 height 14
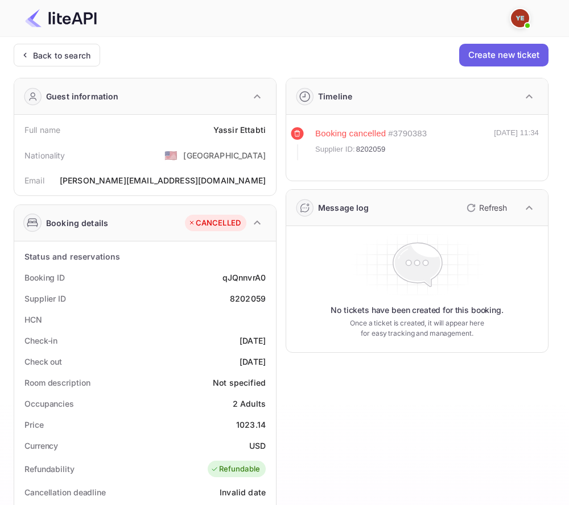
click at [496, 61] on button "Create new ticket" at bounding box center [503, 55] width 89 height 23
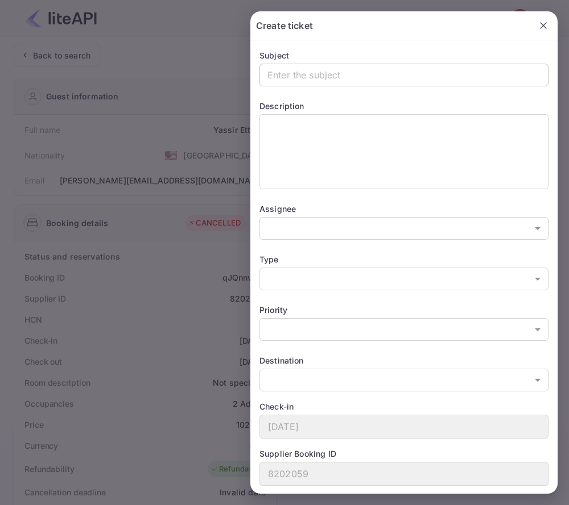
click at [452, 80] on input "text" at bounding box center [403, 75] width 289 height 23
click at [390, 73] on input "text" at bounding box center [403, 75] width 289 height 23
paste input "68774"
type input "68774"
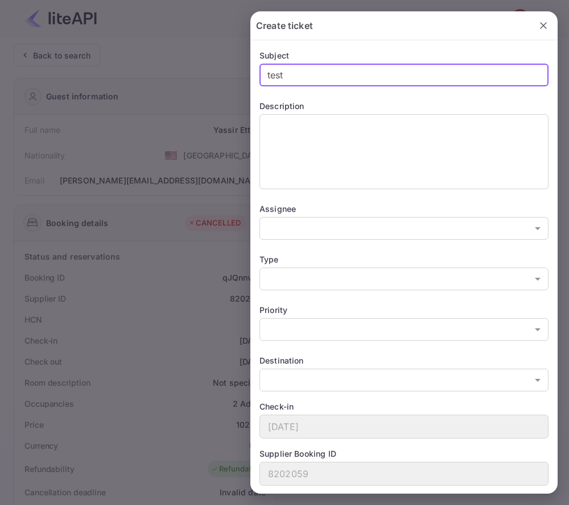
type input "test"
click at [355, 237] on body "Now you can check your travel website directly from the link. Check your websit…" at bounding box center [284, 414] width 569 height 828
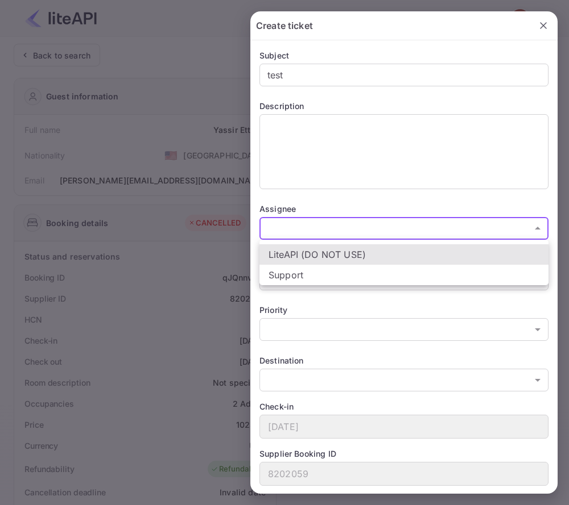
click at [337, 270] on li "Support" at bounding box center [403, 275] width 289 height 20
type input "21712371091601"
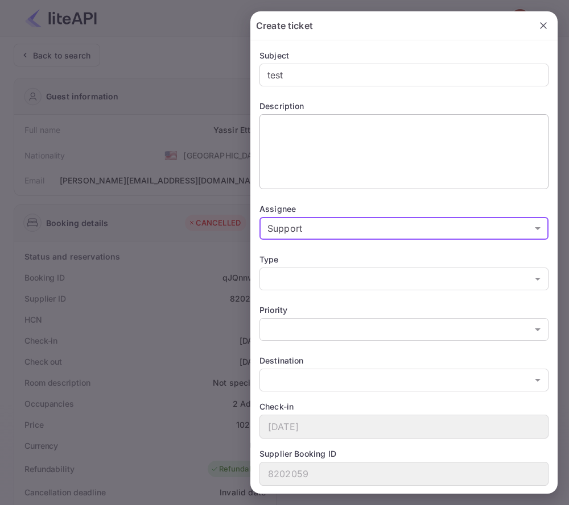
click at [338, 149] on textarea at bounding box center [403, 151] width 273 height 65
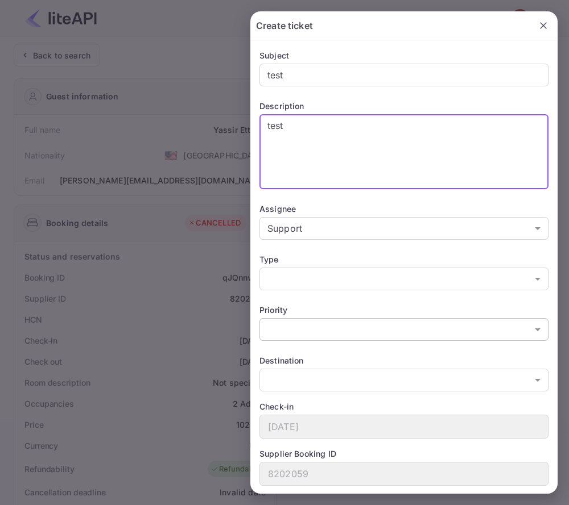
type textarea "test"
click at [364, 324] on body "Now you can check your travel website directly from the link. Check your websit…" at bounding box center [284, 414] width 569 height 828
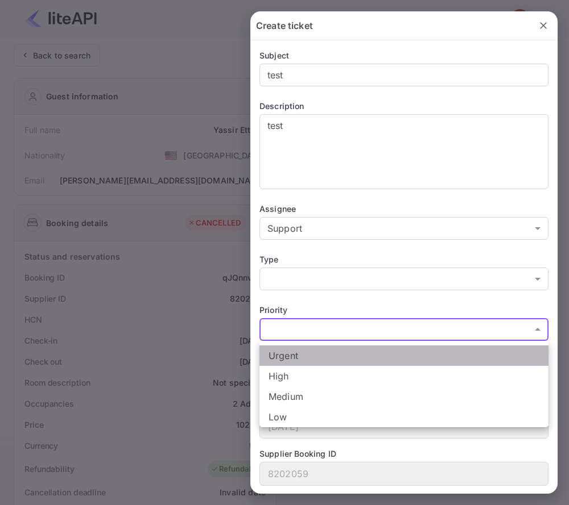
click at [361, 358] on li "Urgent" at bounding box center [403, 356] width 289 height 20
type input "urgent"
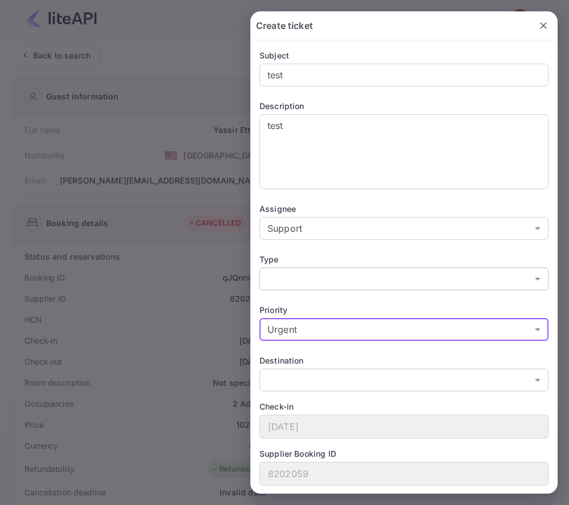
click at [341, 280] on body "Now you can check your travel website directly from the link. Check your websit…" at bounding box center [284, 414] width 569 height 828
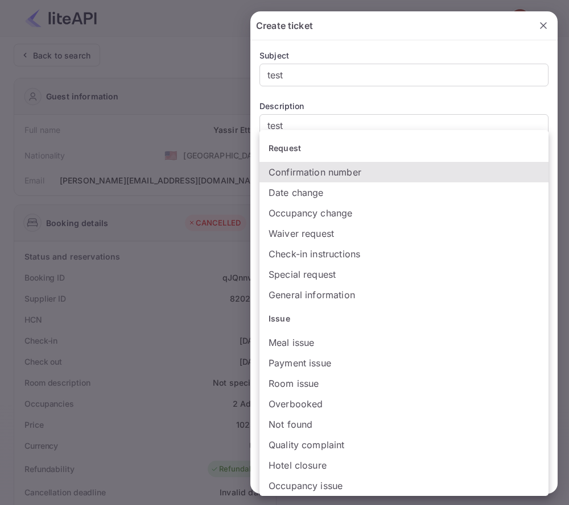
click at [331, 366] on li "Payment issue" at bounding box center [403, 363] width 289 height 20
type input "Payment issue"
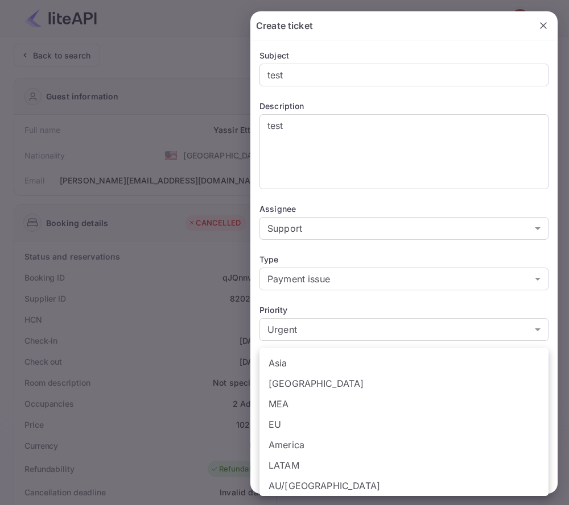
click at [322, 375] on body "Now you can check your travel website directly from the link. Check your websit…" at bounding box center [284, 414] width 569 height 828
click at [318, 404] on li "MEA" at bounding box center [403, 404] width 289 height 20
type input "MEA"
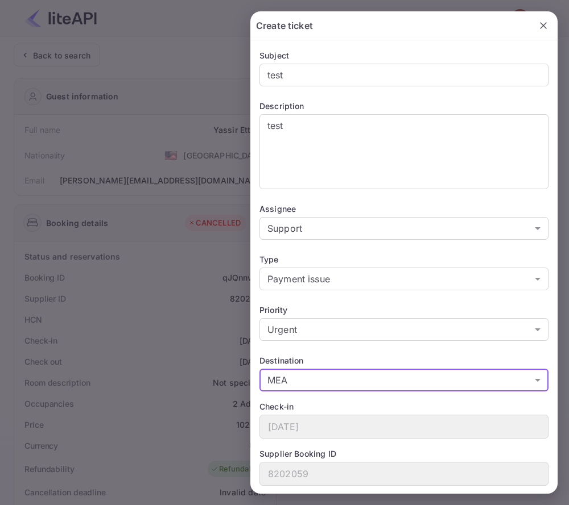
scroll to position [33, 0]
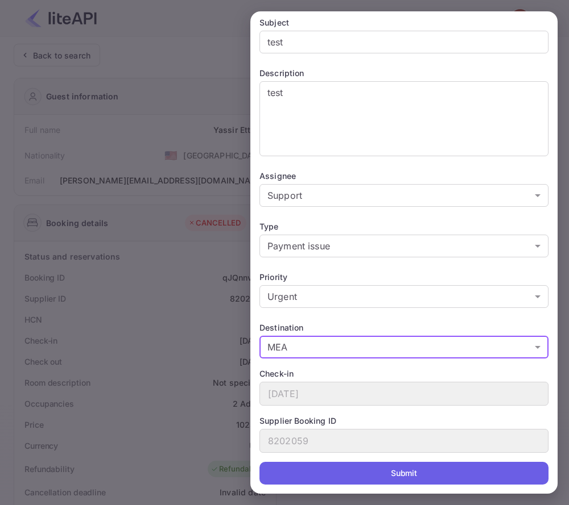
click at [379, 480] on button "Submit" at bounding box center [403, 473] width 289 height 23
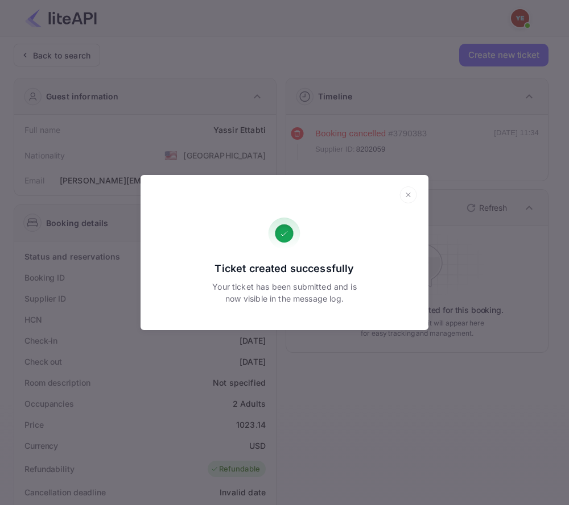
click at [405, 192] on icon at bounding box center [408, 194] width 18 height 17
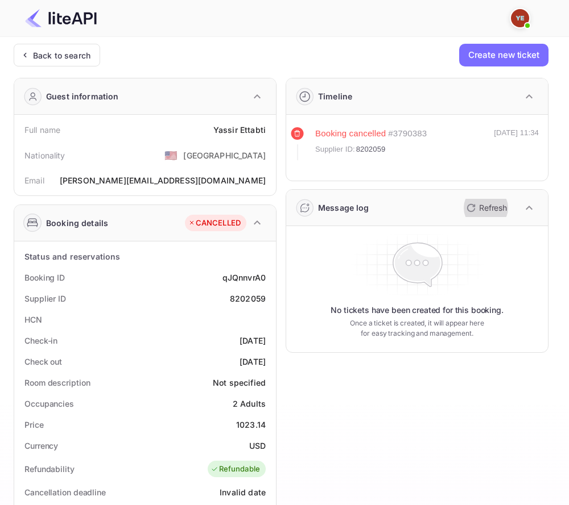
click at [480, 208] on p "Refresh" at bounding box center [493, 208] width 28 height 12
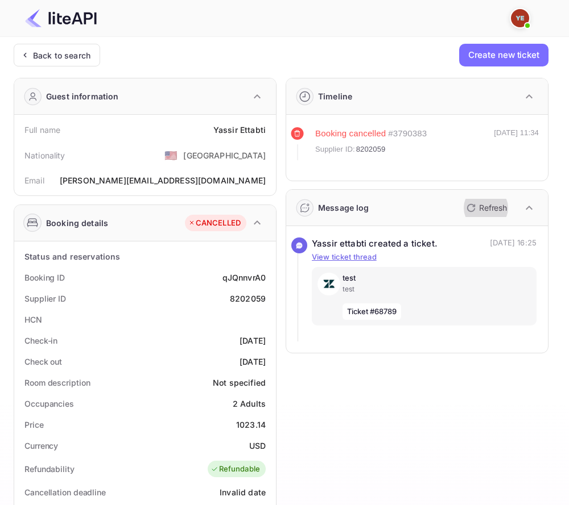
click at [487, 200] on button "Refresh" at bounding box center [485, 208] width 52 height 18
click at [504, 212] on p "Refresh" at bounding box center [493, 208] width 28 height 12
click at [498, 209] on p "Refresh" at bounding box center [493, 208] width 28 height 12
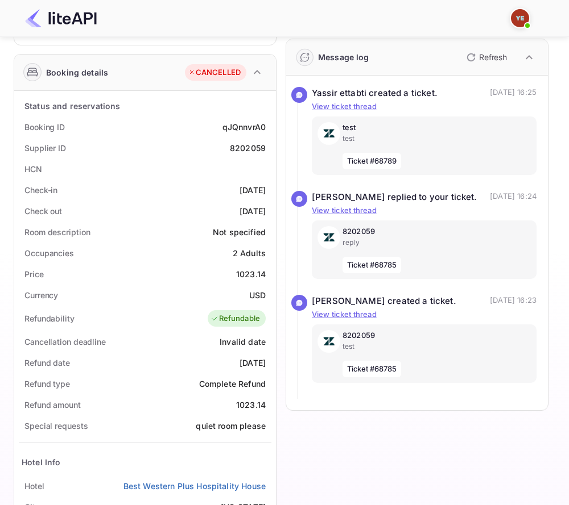
scroll to position [150, 0]
click at [484, 57] on p "Refresh" at bounding box center [493, 58] width 28 height 12
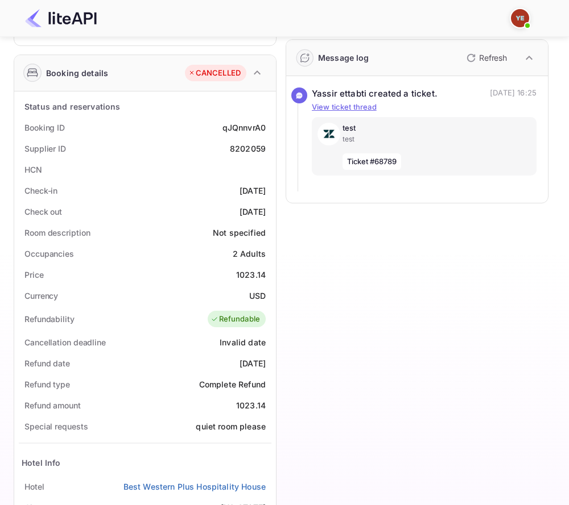
click at [474, 66] on button "Refresh" at bounding box center [485, 58] width 52 height 18
